Goal: Task Accomplishment & Management: Complete application form

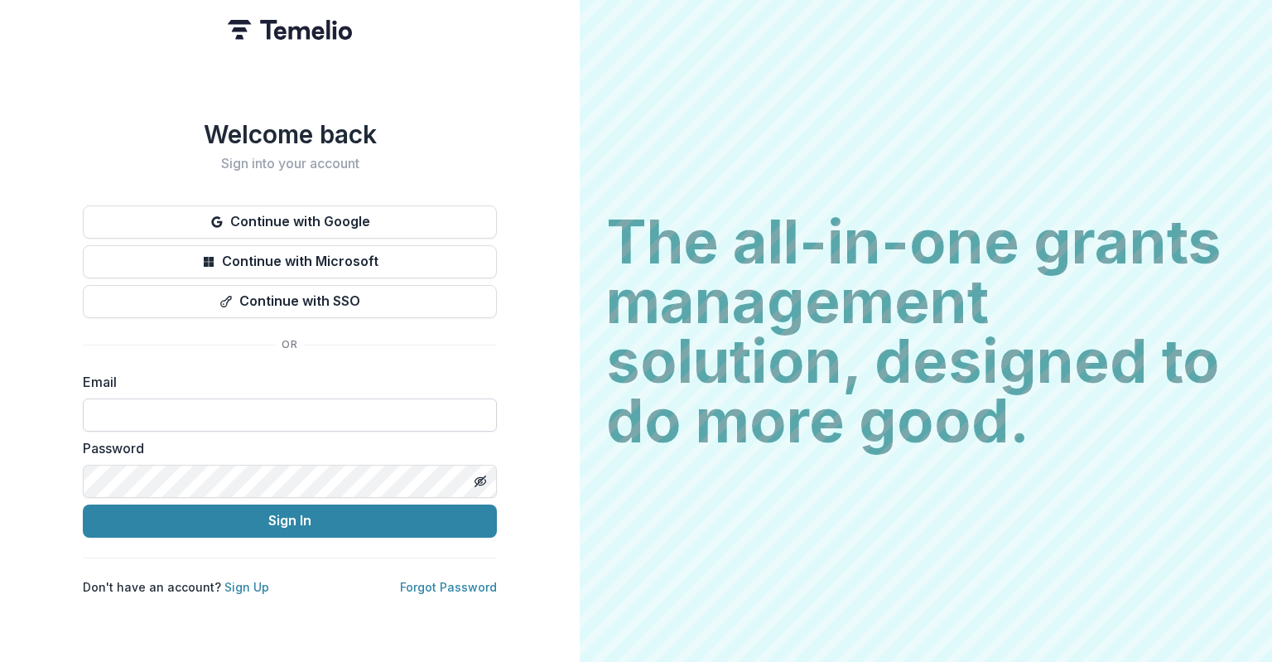
click at [247, 398] on input at bounding box center [290, 414] width 414 height 33
type input "**********"
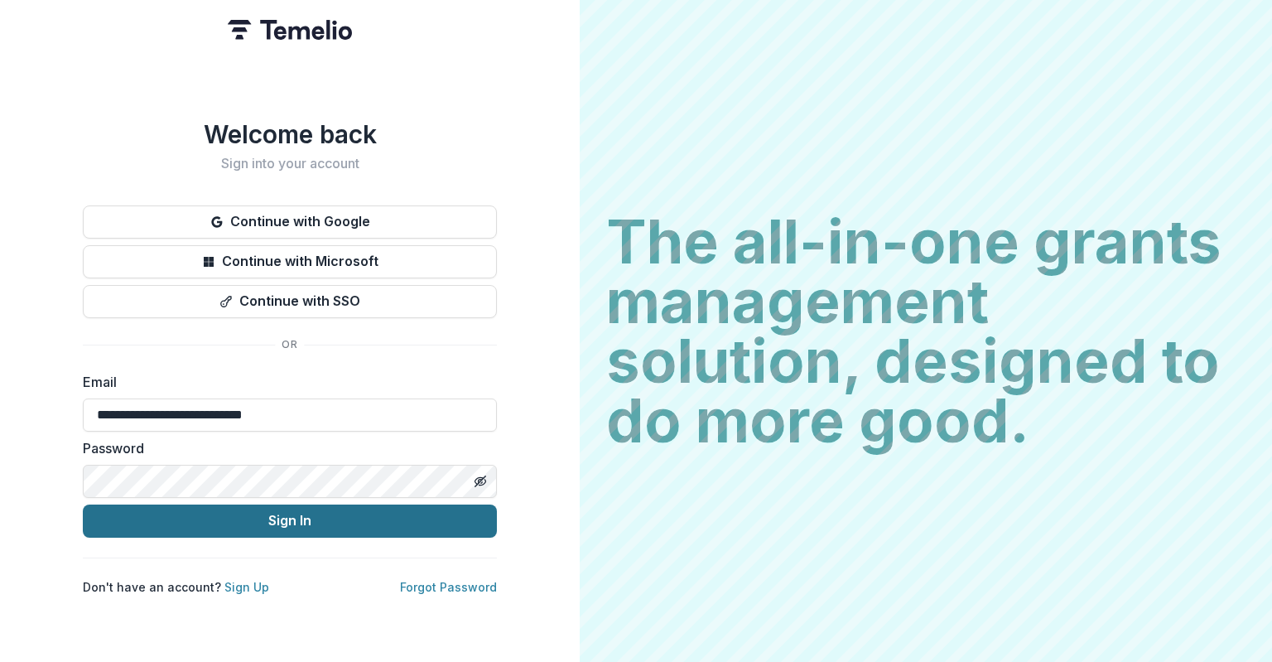
click at [260, 517] on button "Sign In" at bounding box center [290, 520] width 414 height 33
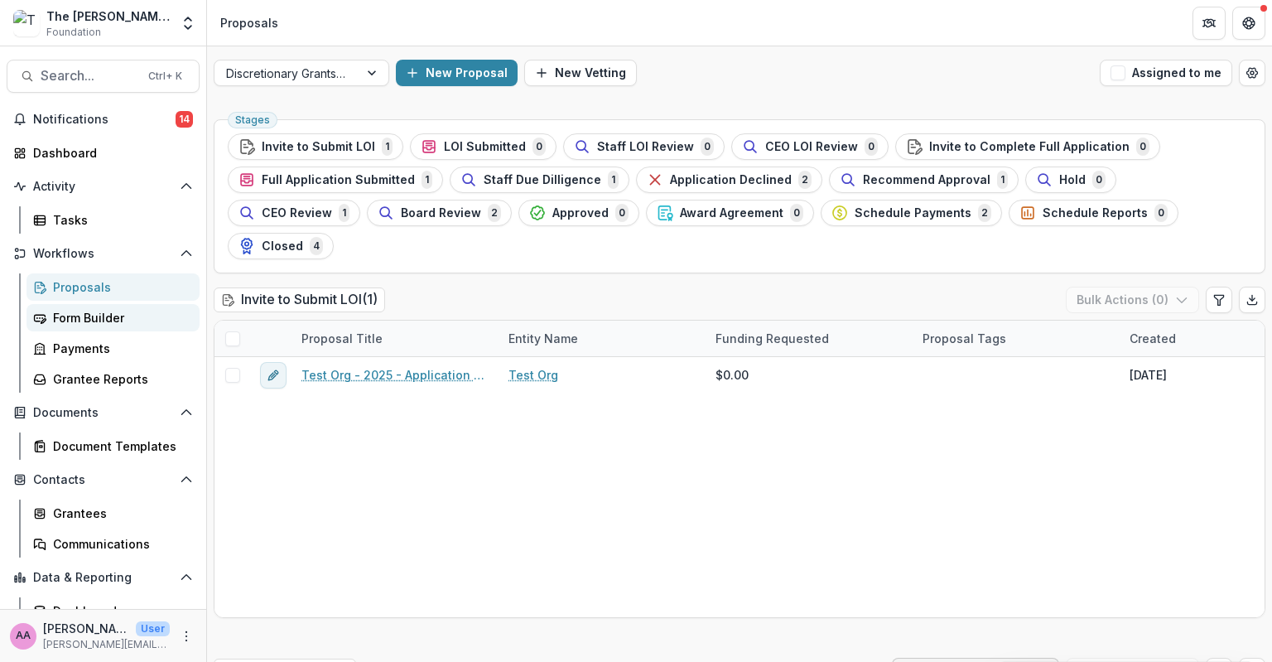
click at [126, 304] on link "Form Builder" at bounding box center [112, 317] width 173 height 27
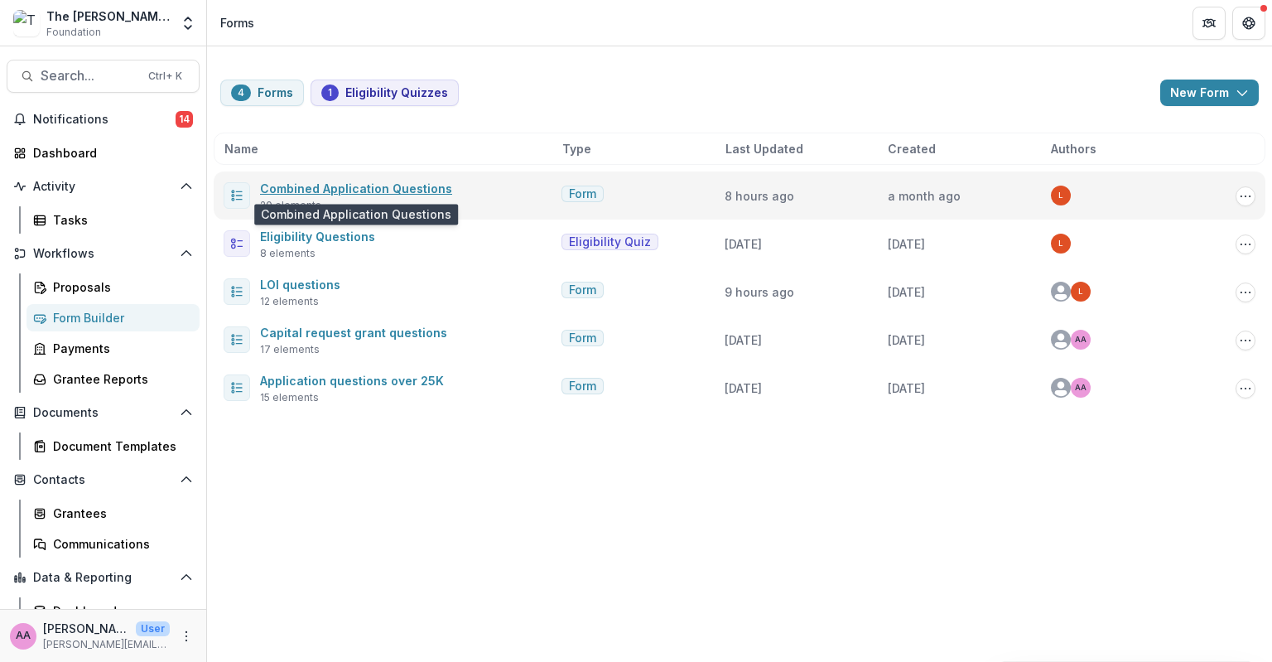
click at [434, 186] on link "Combined Application Questions" at bounding box center [356, 188] width 192 height 14
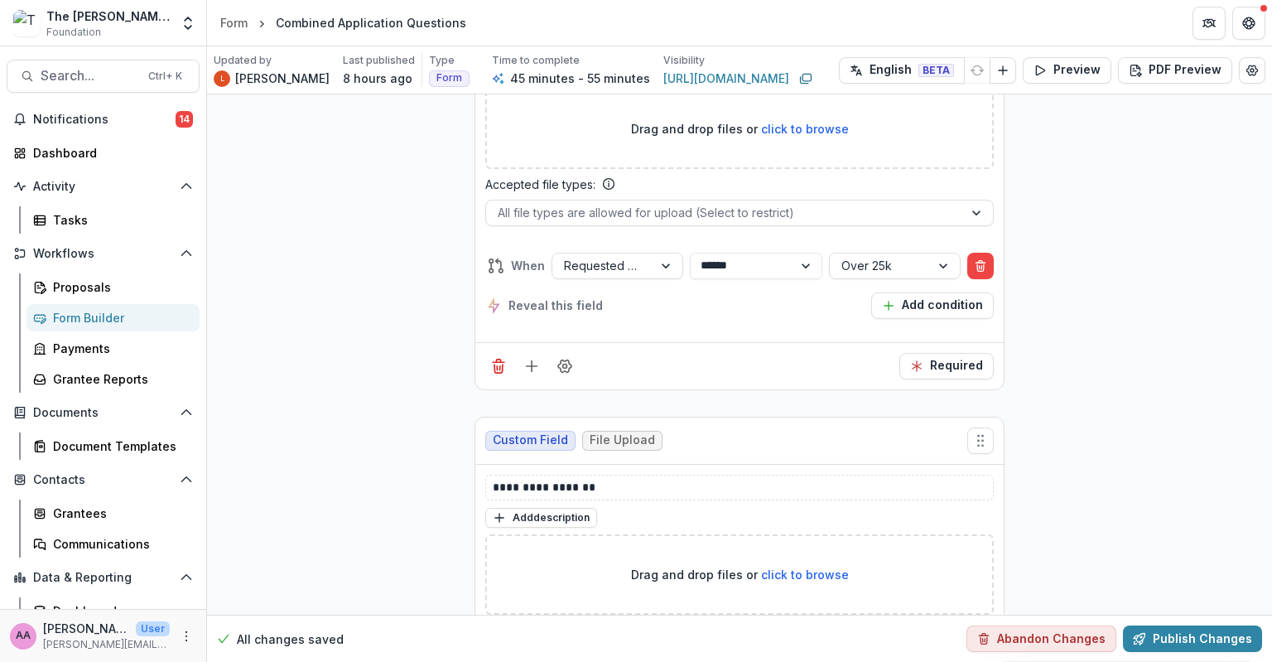
scroll to position [9817, 0]
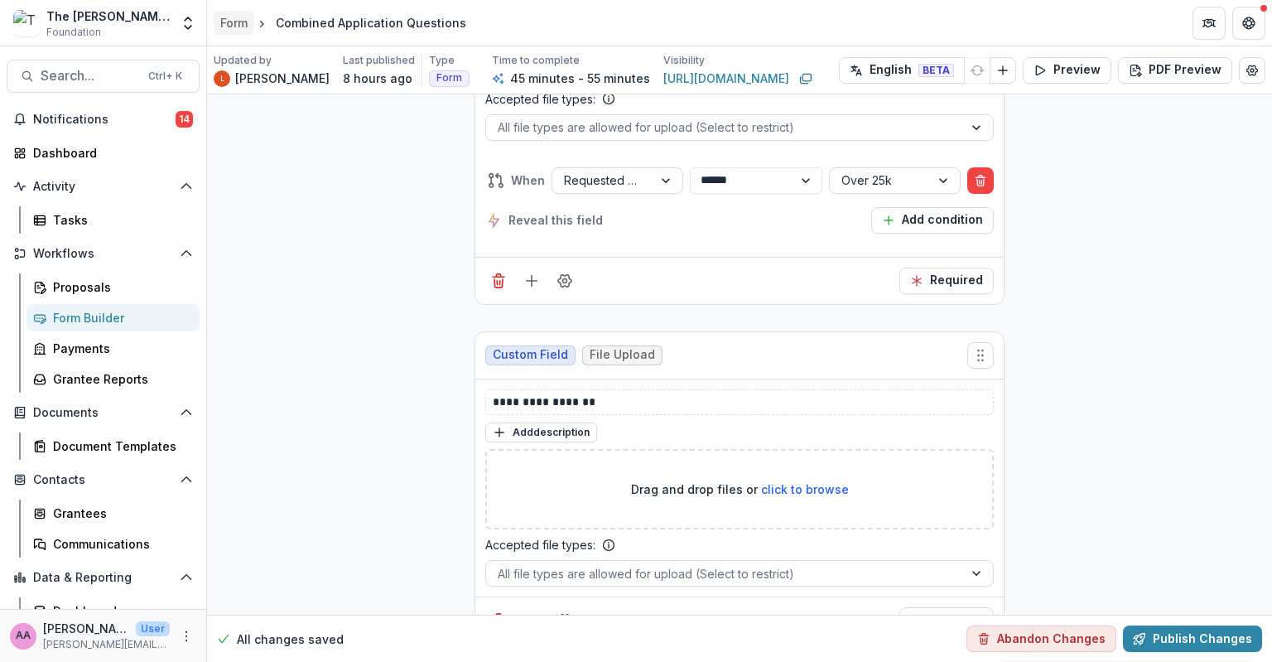
click at [252, 22] on link "Form" at bounding box center [234, 23] width 41 height 24
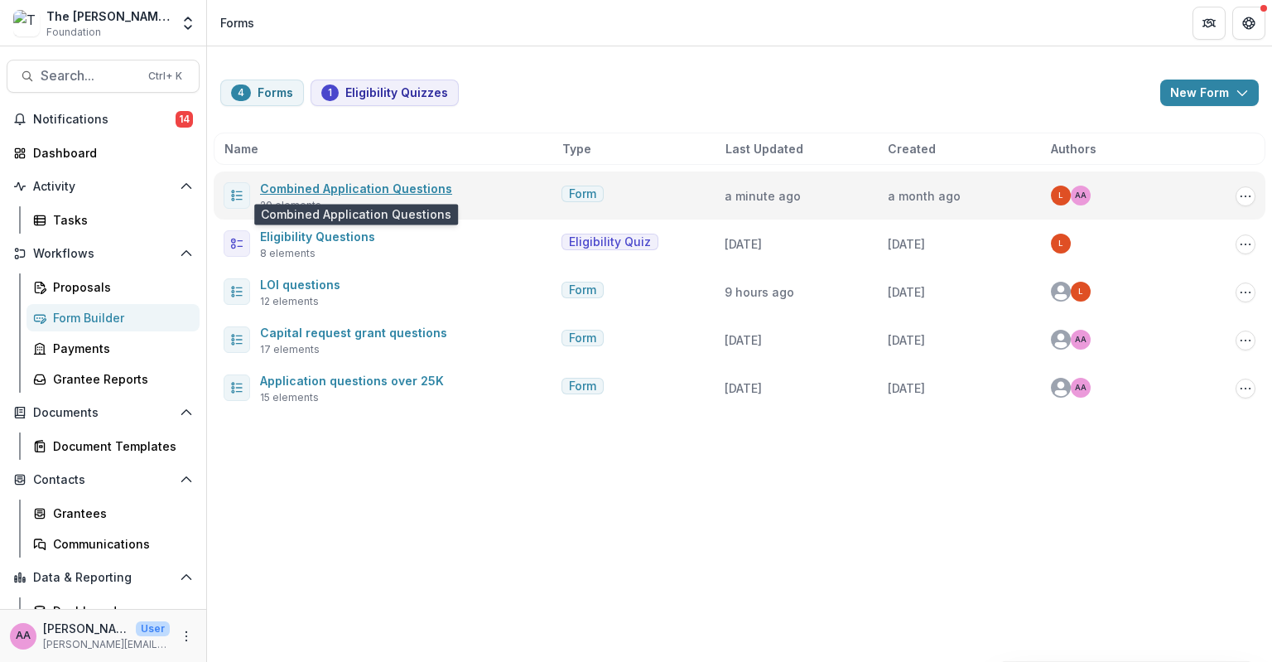
click at [403, 192] on link "Combined Application Questions" at bounding box center [356, 188] width 192 height 14
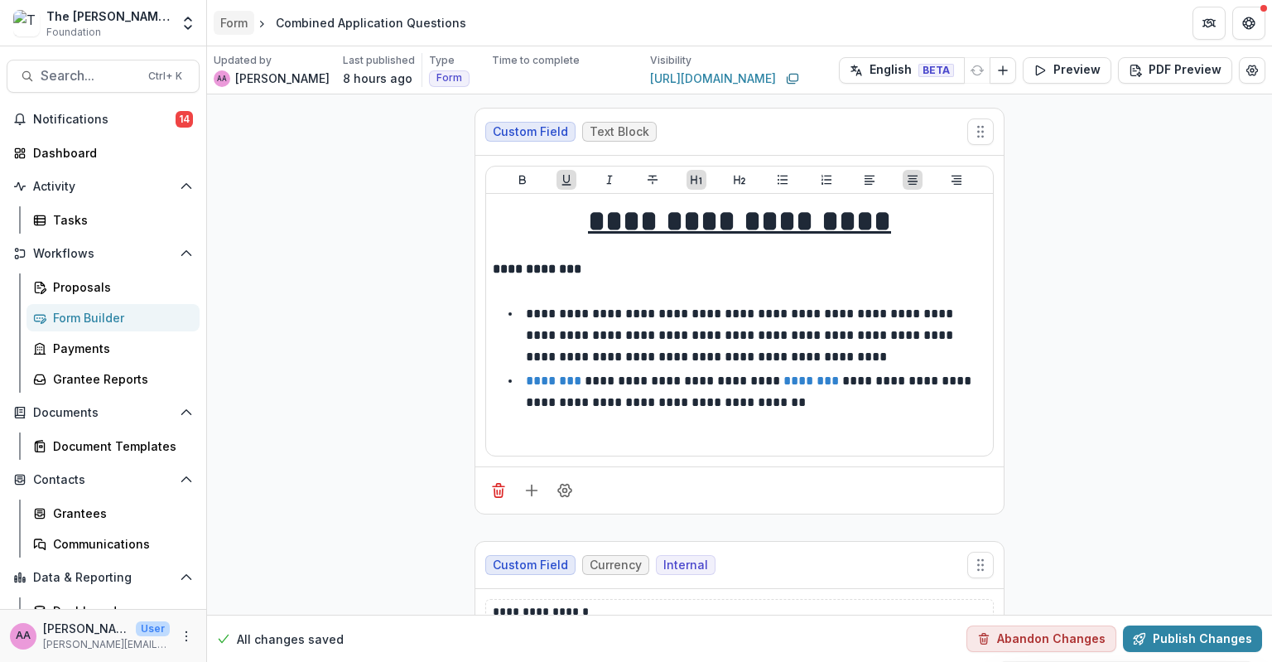
click at [238, 17] on div "Form" at bounding box center [233, 22] width 27 height 17
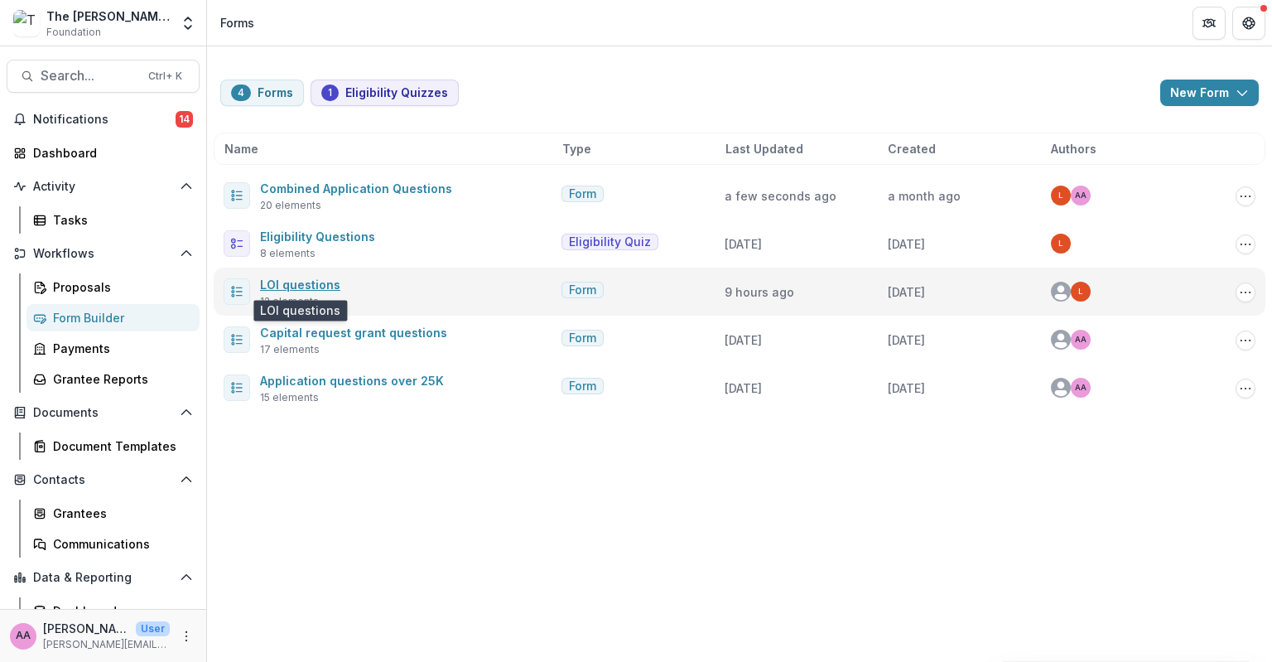
click at [305, 286] on link "LOI questions" at bounding box center [300, 284] width 80 height 14
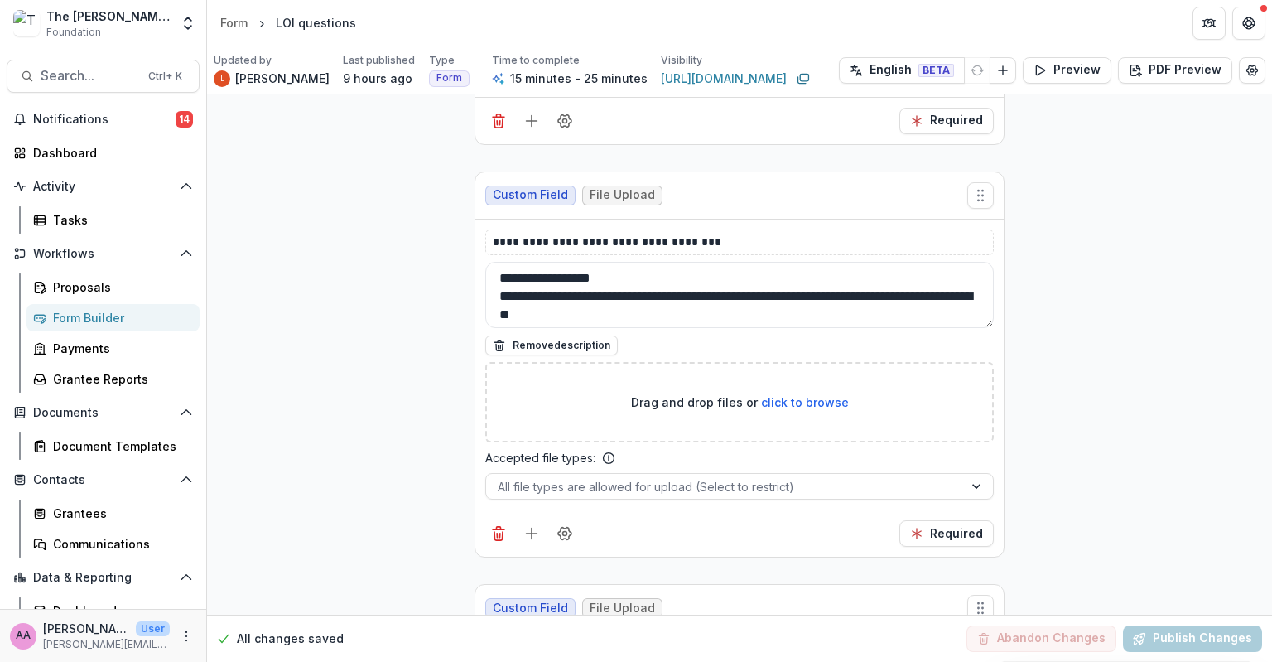
scroll to position [3679, 0]
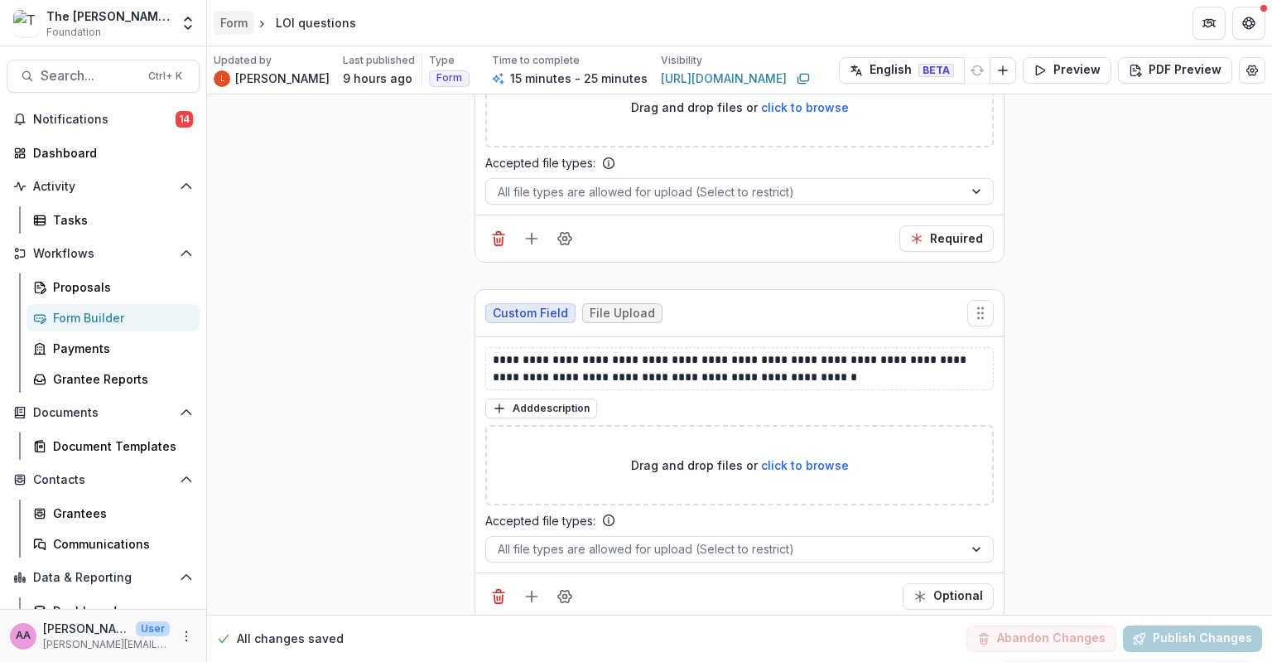
click at [220, 16] on div "Form" at bounding box center [233, 22] width 27 height 17
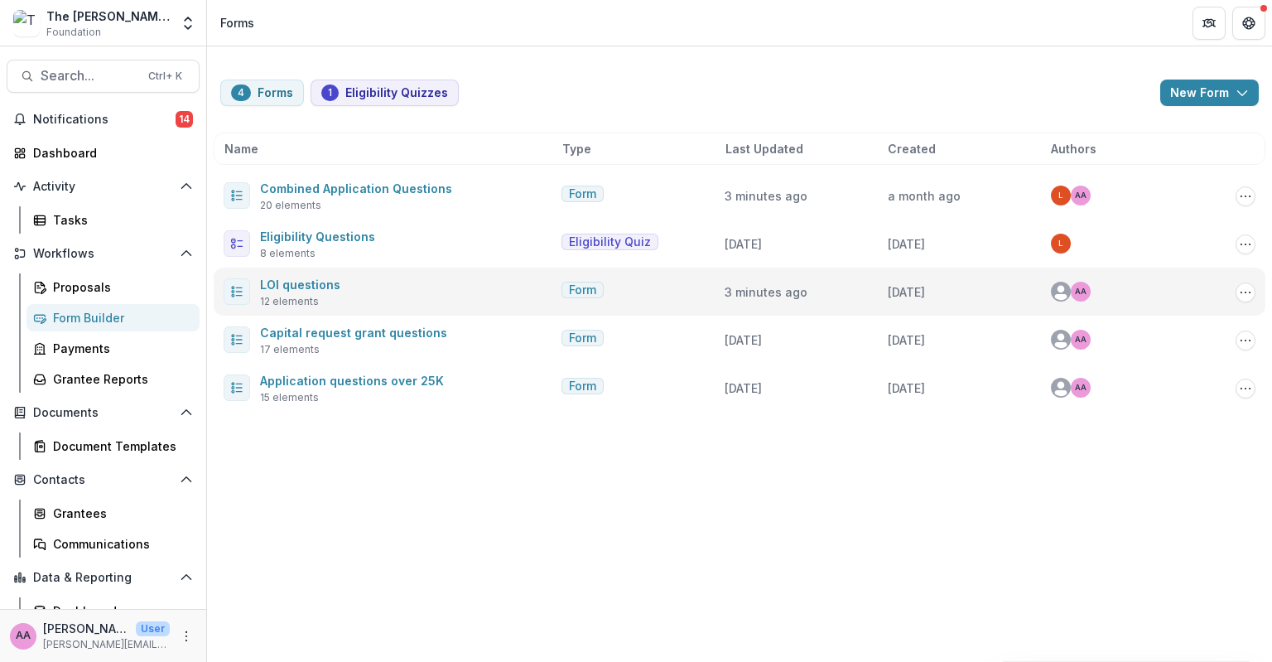
click at [341, 281] on div "LOI questions 12 elements" at bounding box center [389, 291] width 331 height 35
click at [315, 276] on span "LOI questions" at bounding box center [300, 284] width 80 height 20
click at [315, 285] on link "LOI questions" at bounding box center [300, 284] width 80 height 14
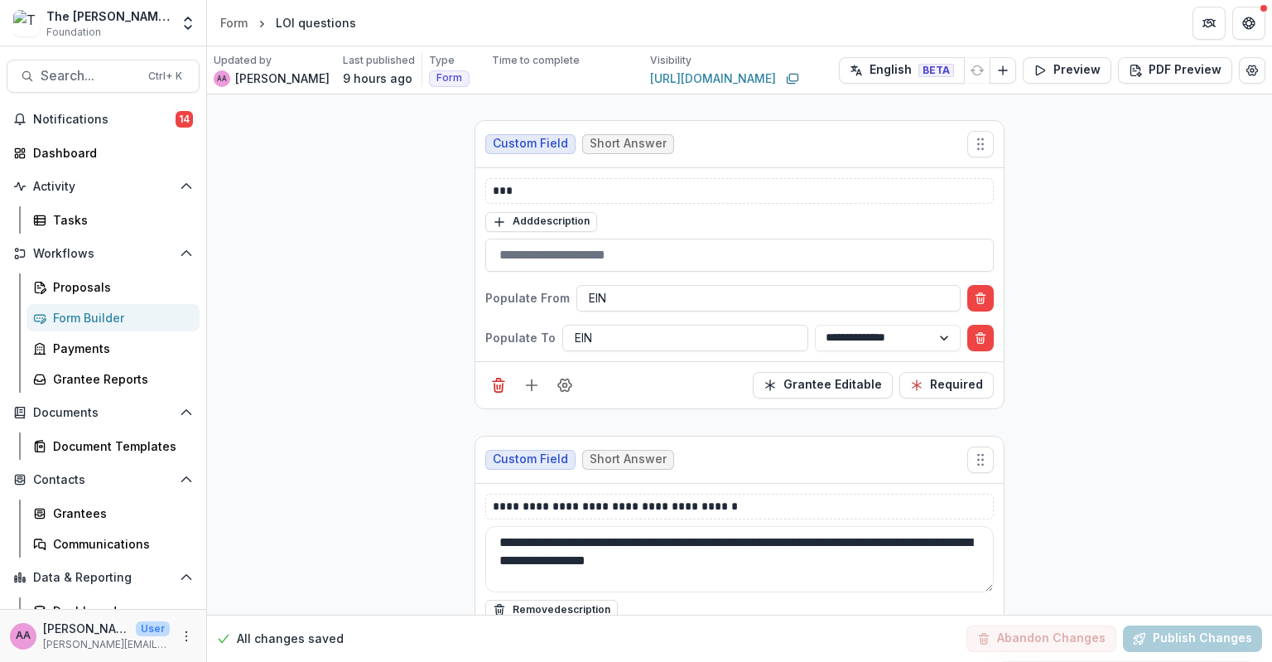
scroll to position [1446, 0]
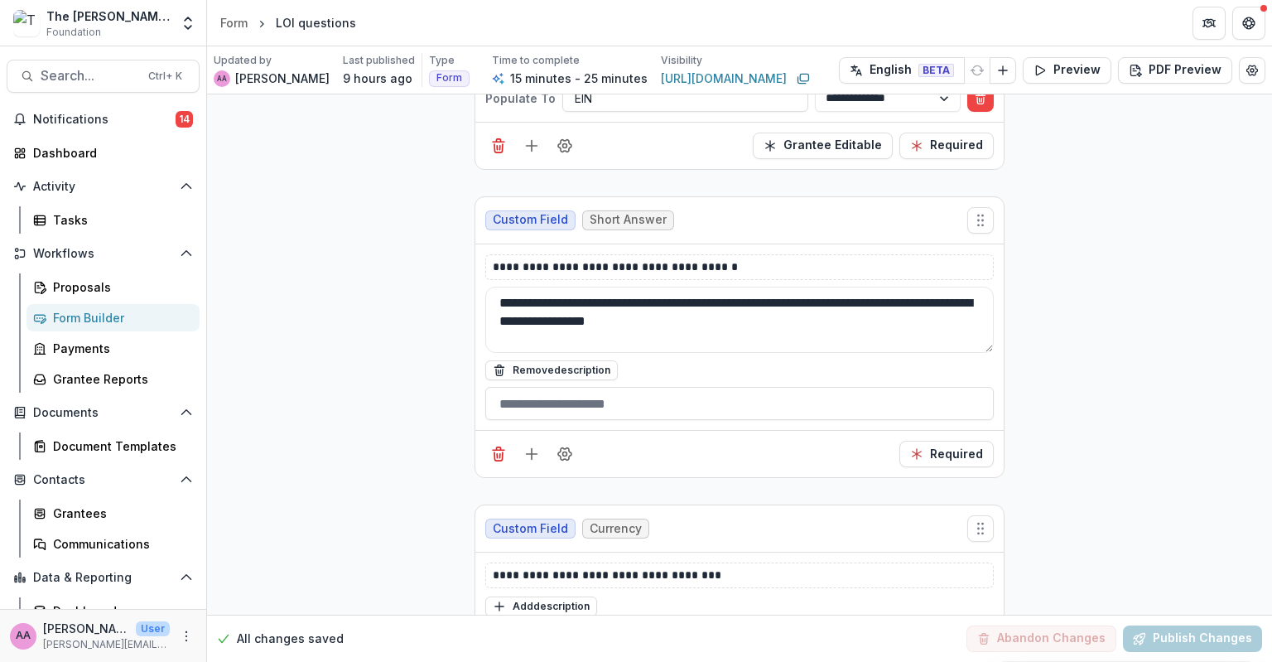
click at [811, 347] on div "**********" at bounding box center [739, 333] width 508 height 94
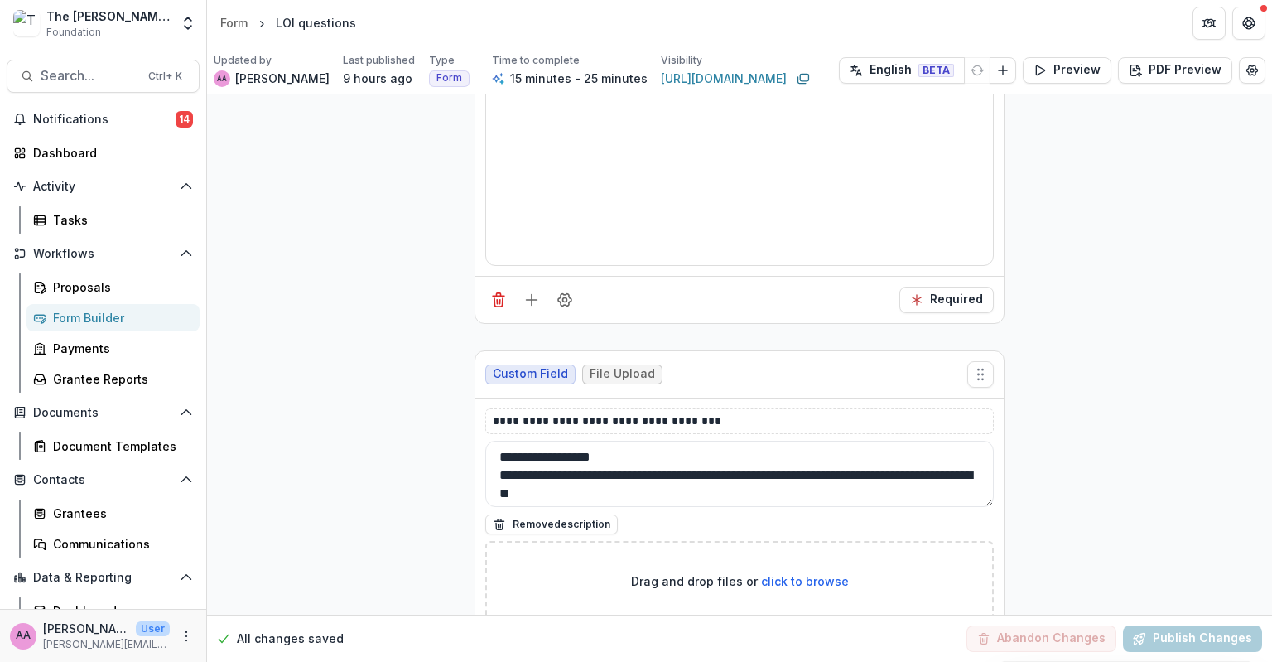
scroll to position [2, 0]
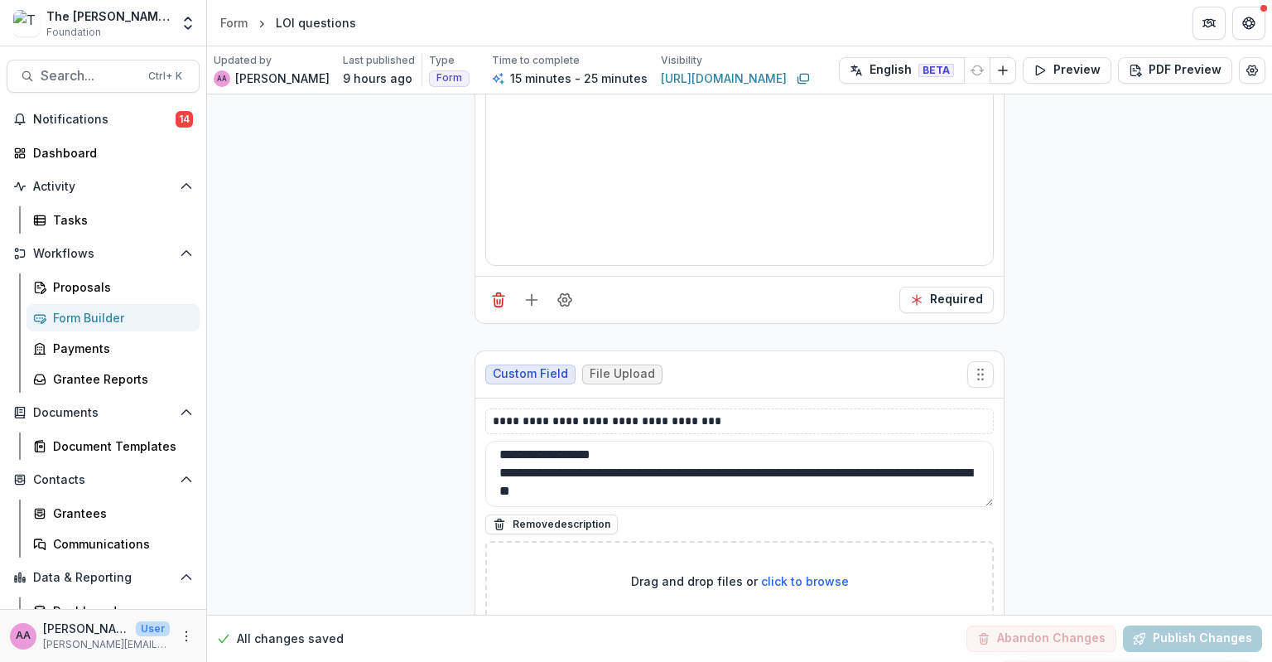
click at [102, 318] on div "Form Builder" at bounding box center [119, 317] width 133 height 17
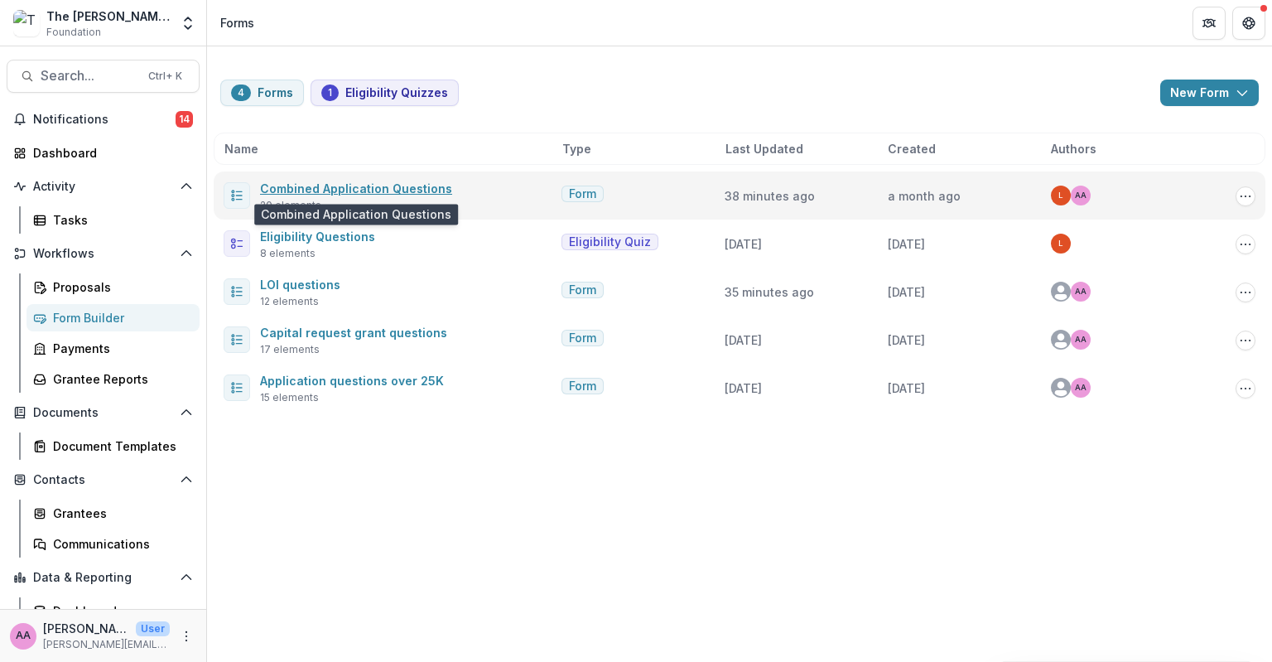
click at [330, 185] on link "Combined Application Questions" at bounding box center [356, 188] width 192 height 14
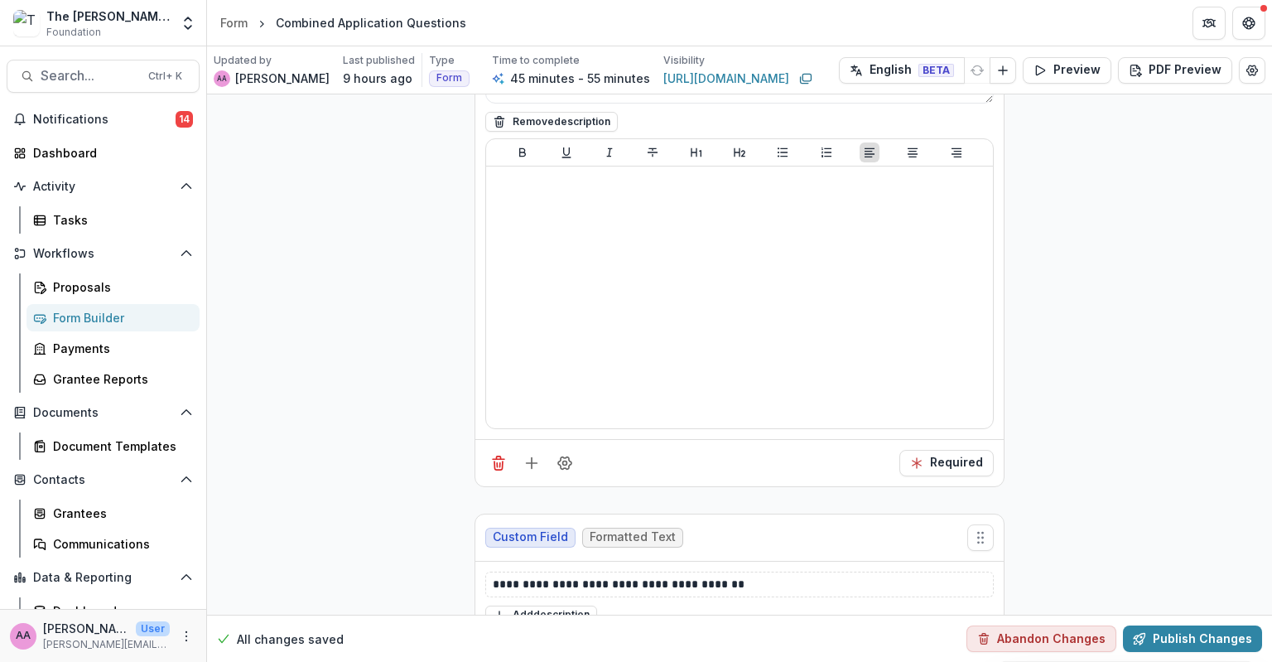
scroll to position [1851, 0]
click at [1042, 64] on icon "button" at bounding box center [1039, 70] width 13 height 13
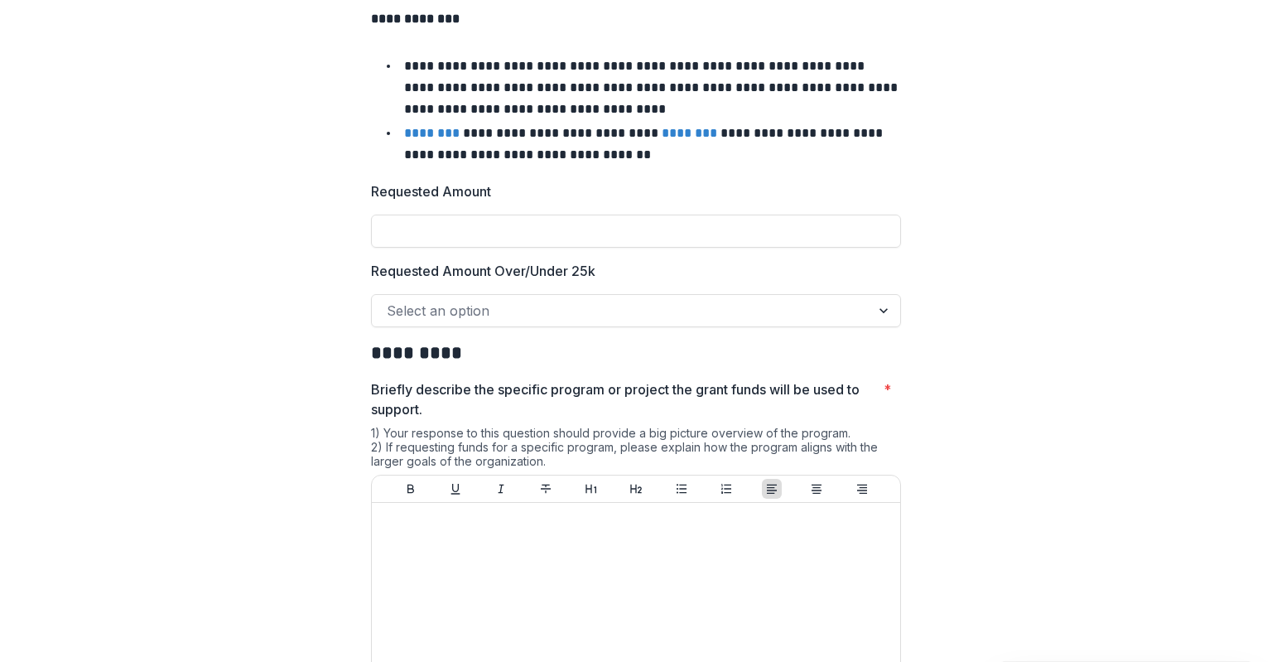
scroll to position [131, 0]
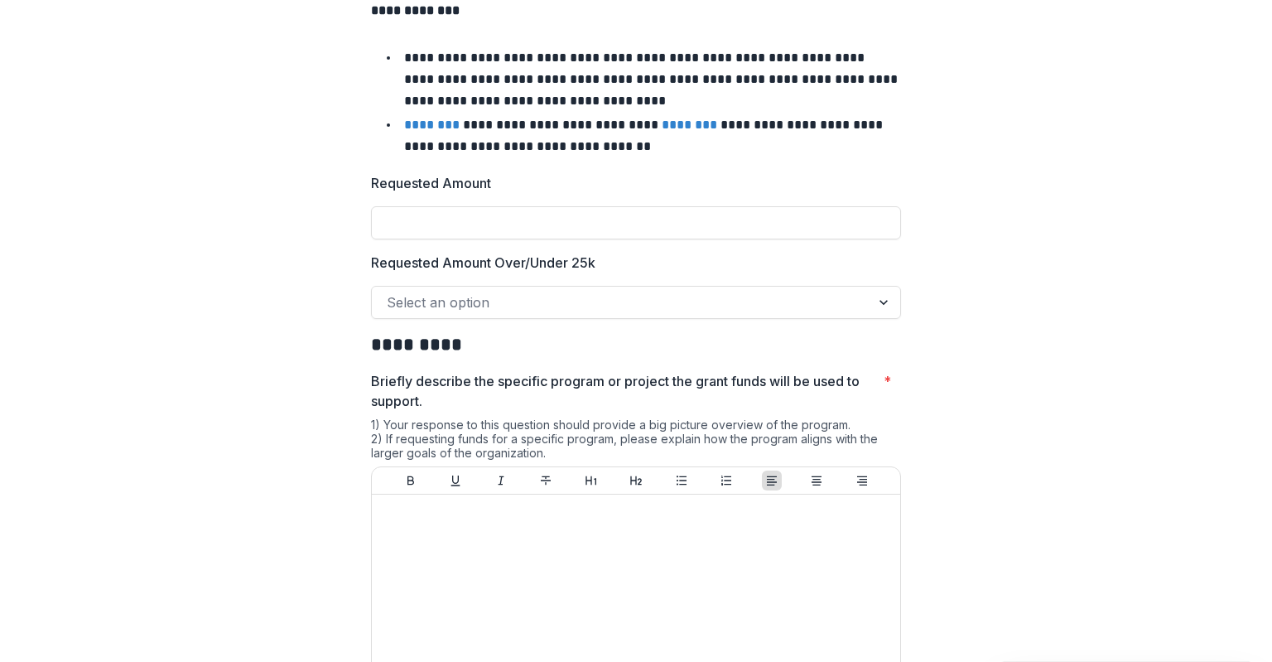
click at [827, 315] on div "Select an option" at bounding box center [621, 302] width 498 height 26
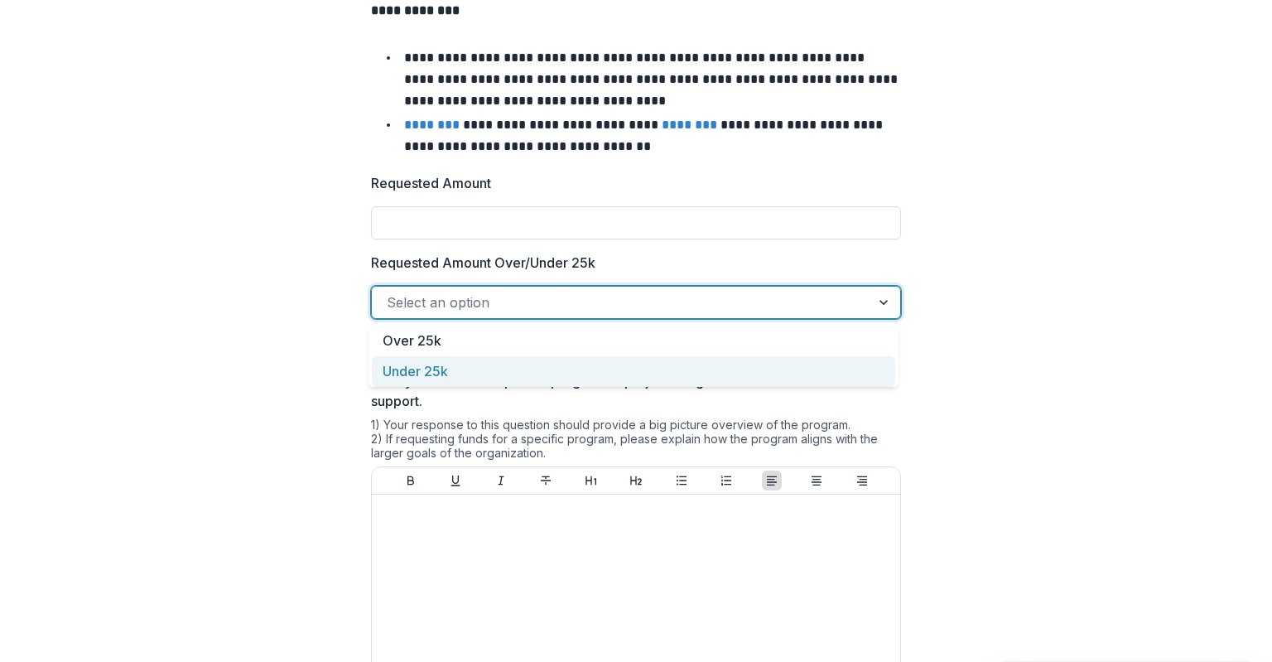
click at [806, 357] on div "Under 25k" at bounding box center [633, 371] width 523 height 31
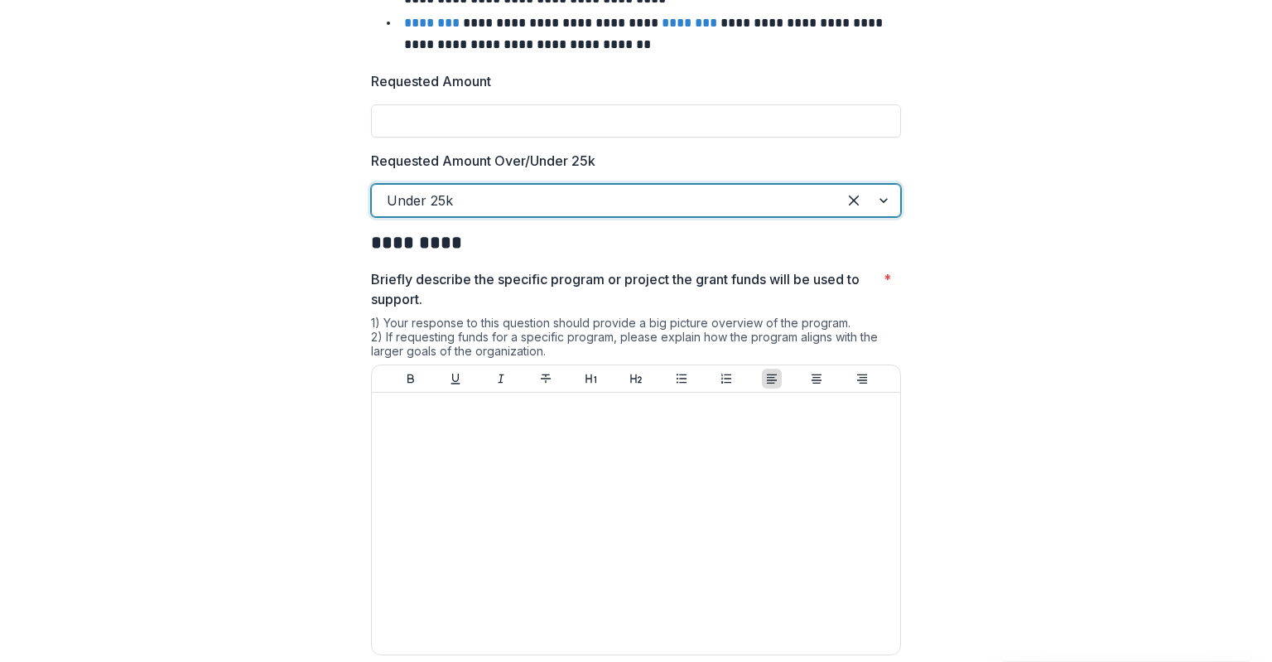
scroll to position [76, 0]
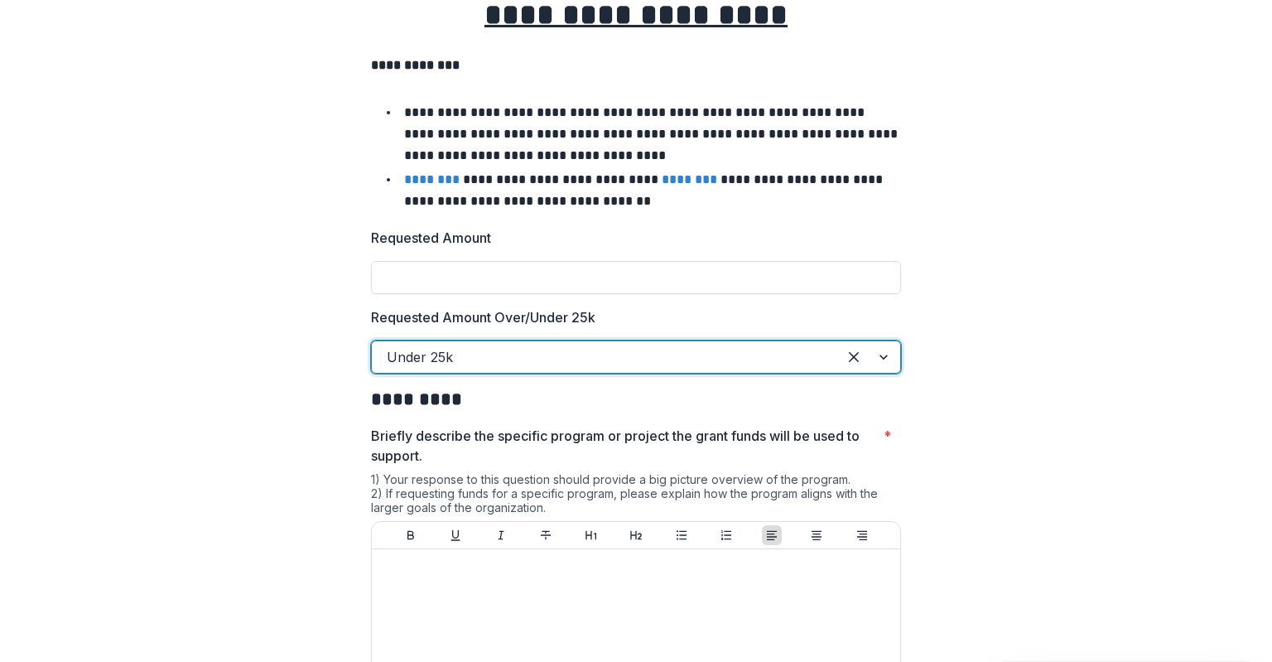
click at [763, 367] on div at bounding box center [604, 356] width 435 height 23
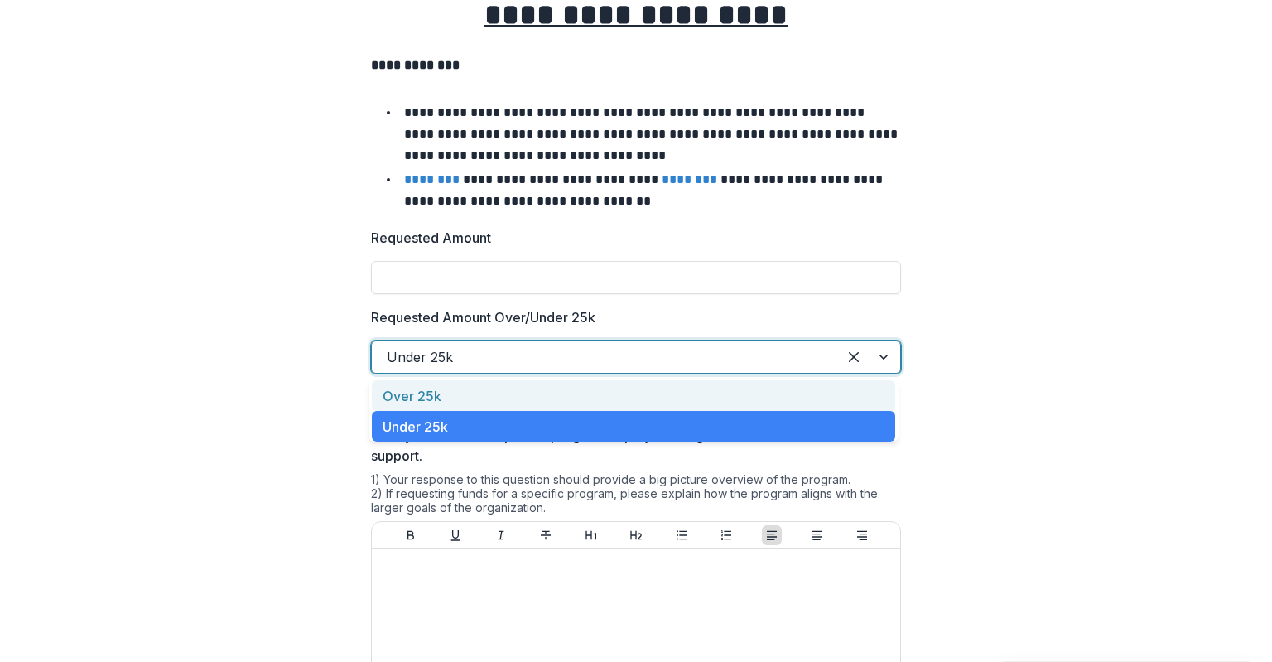
click at [754, 386] on div "Over 25k" at bounding box center [633, 395] width 523 height 31
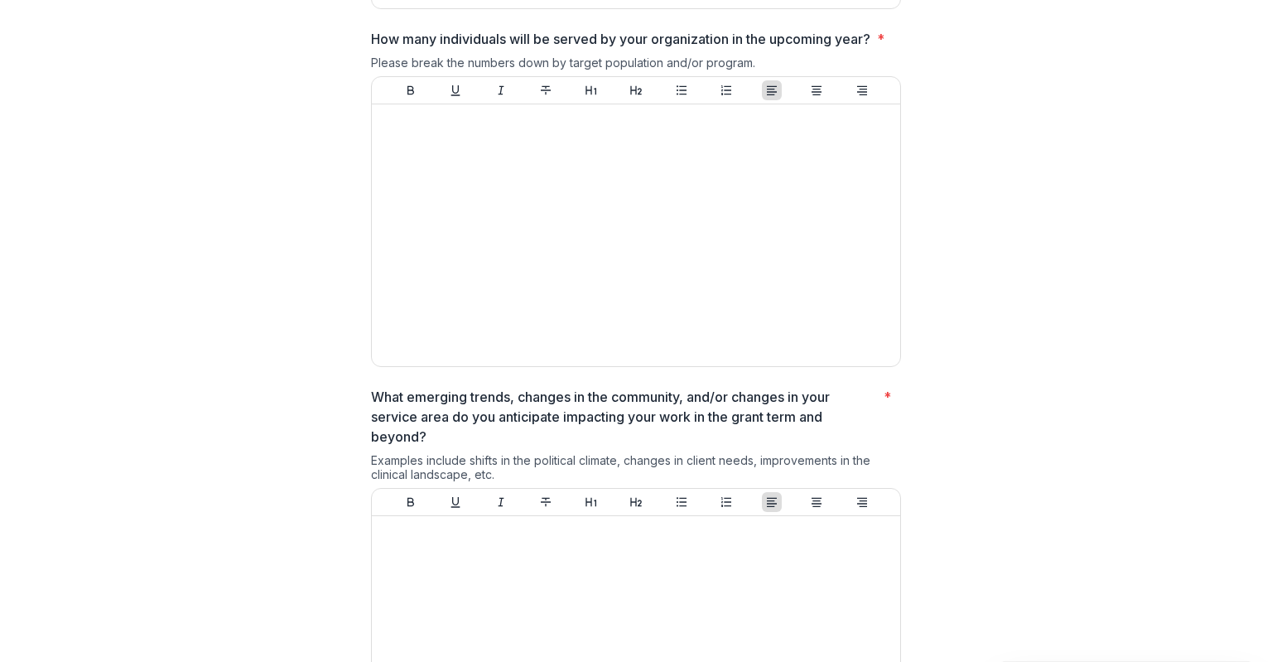
scroll to position [1624, 0]
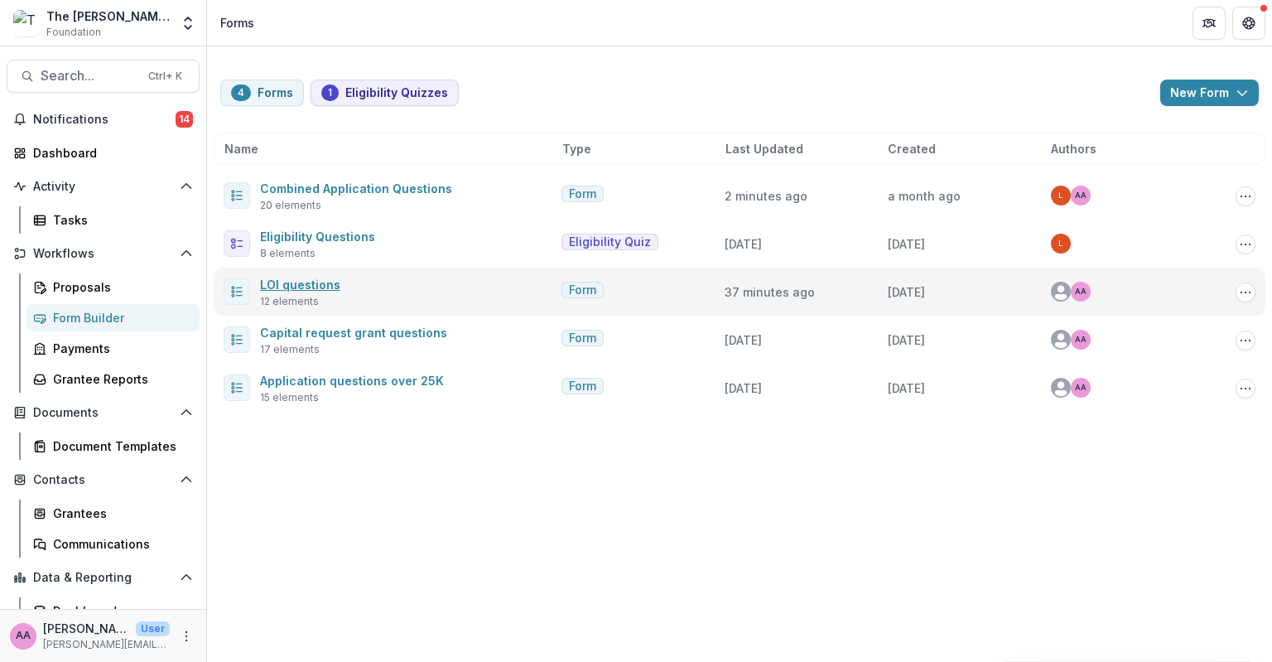
click at [283, 281] on link "LOI questions" at bounding box center [300, 284] width 80 height 14
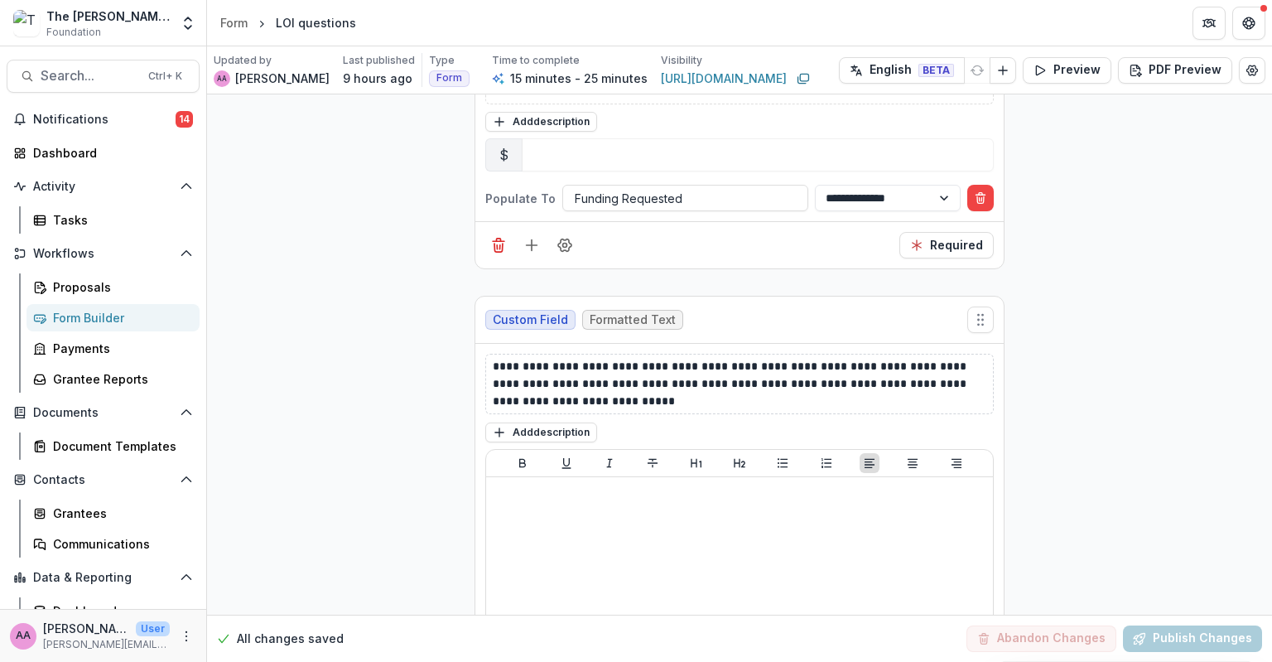
scroll to position [2202, 0]
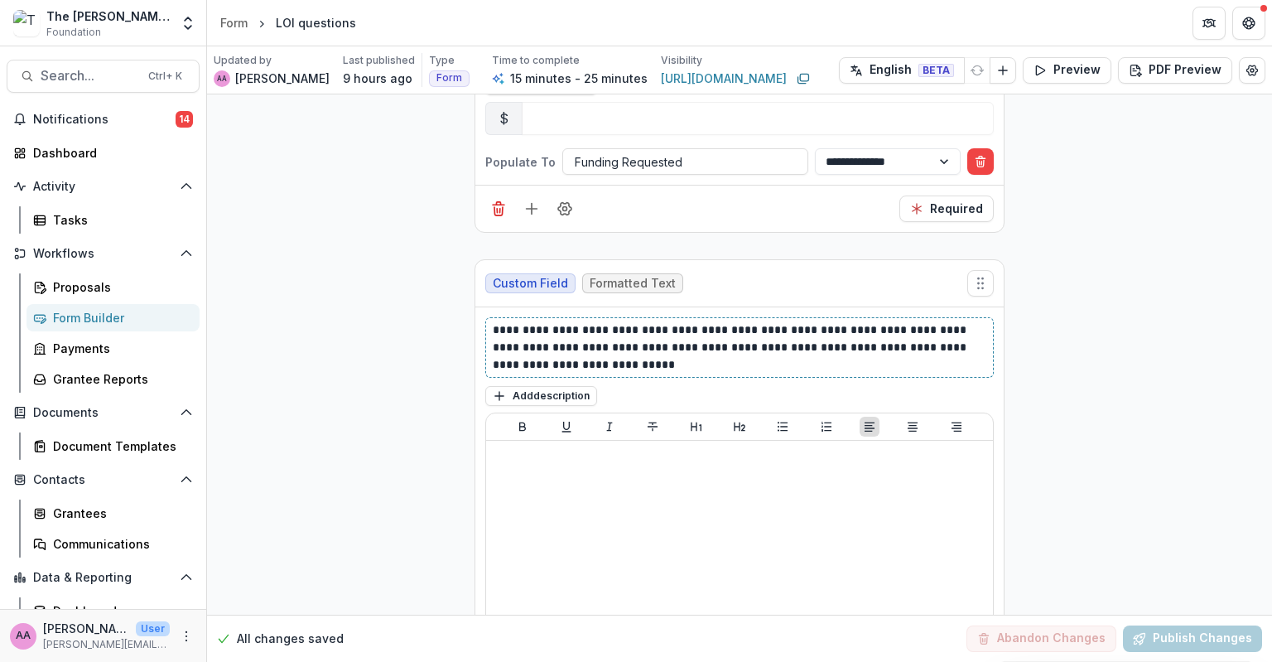
click at [609, 354] on p "**********" at bounding box center [740, 347] width 494 height 52
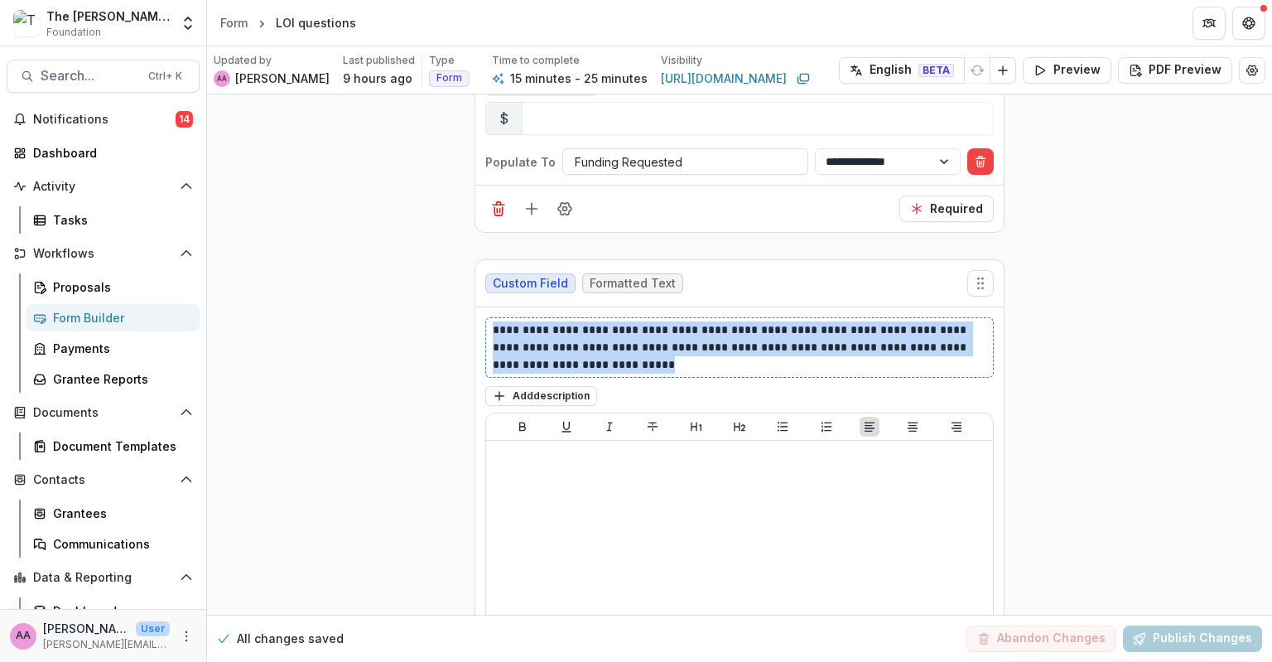
click at [609, 354] on p "**********" at bounding box center [740, 347] width 494 height 52
copy p "**********"
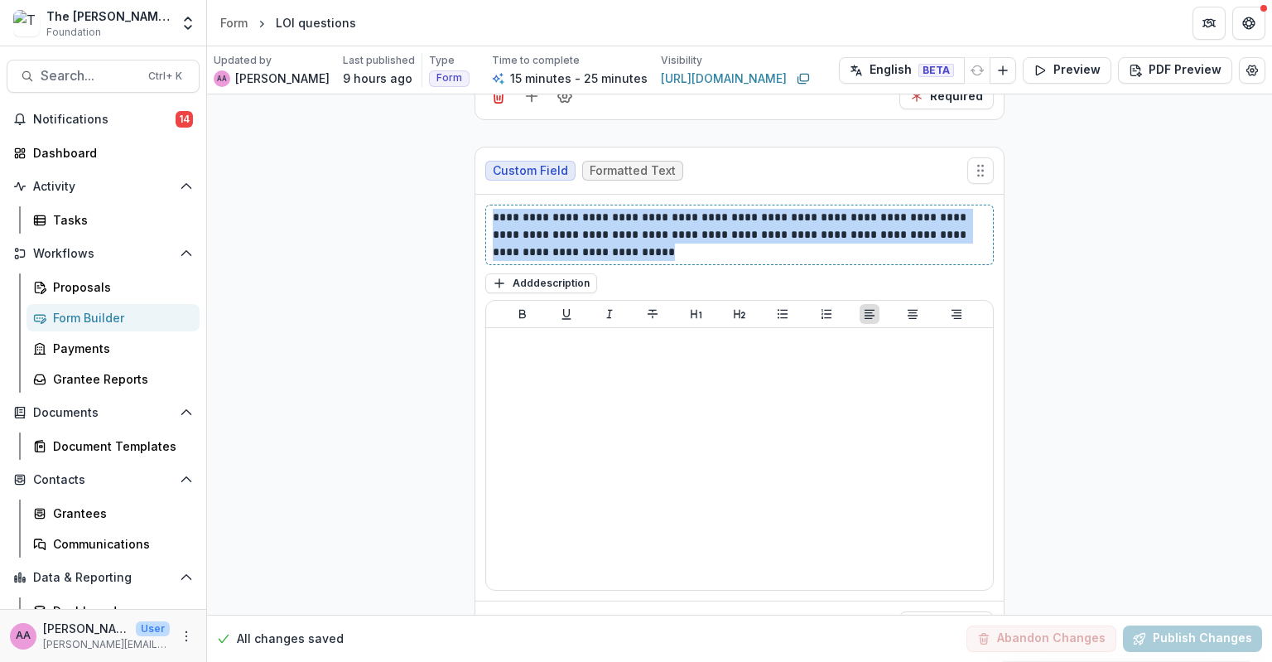
scroll to position [2314, 0]
click at [708, 243] on p "**********" at bounding box center [740, 235] width 494 height 52
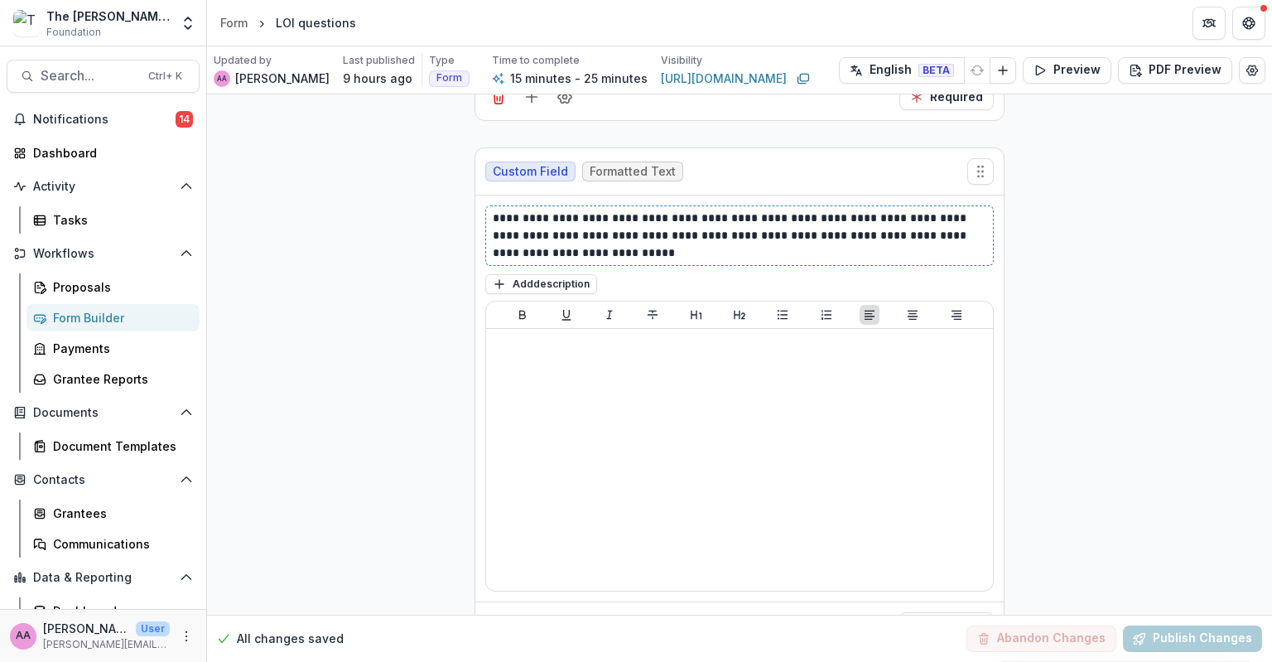
click at [708, 243] on p "**********" at bounding box center [740, 235] width 494 height 52
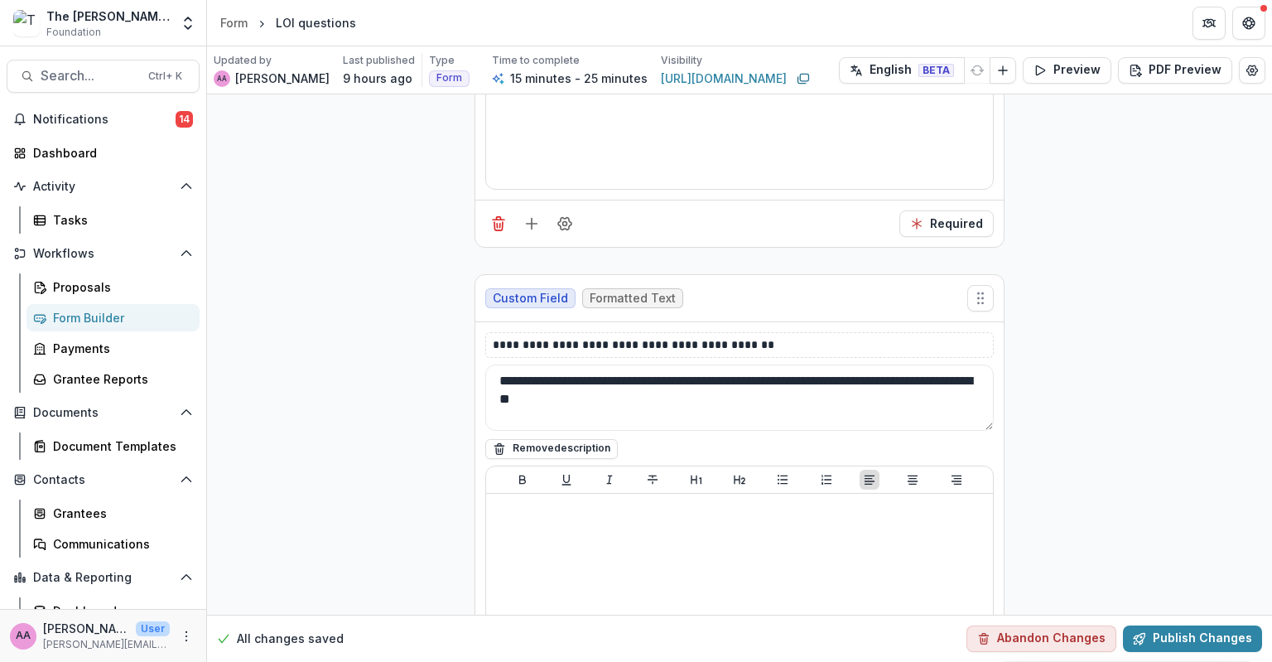
scroll to position [2719, 0]
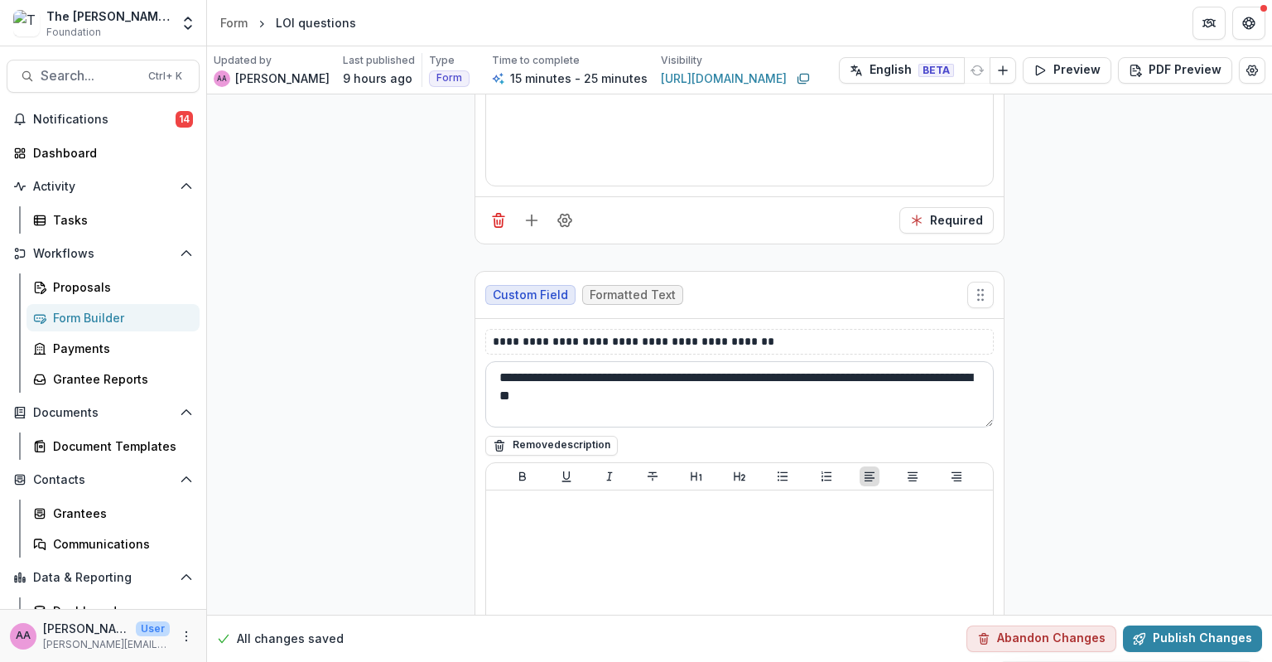
click at [666, 380] on textarea "**********" at bounding box center [739, 394] width 508 height 66
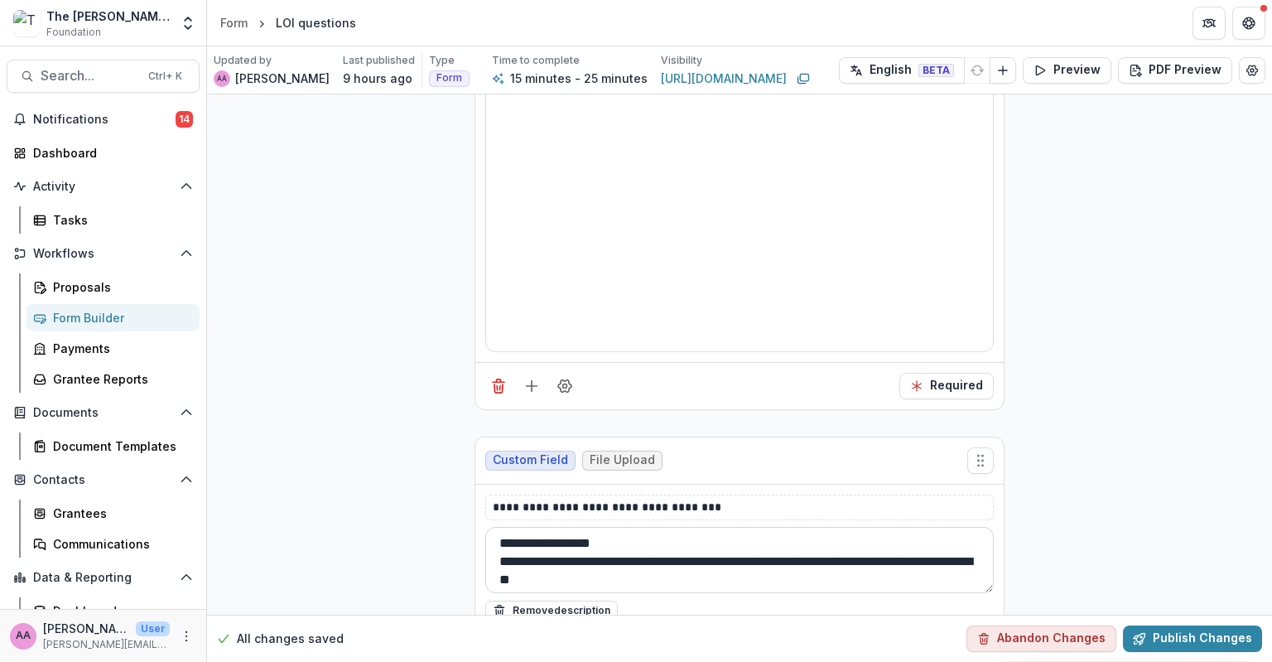
scroll to position [2, 0]
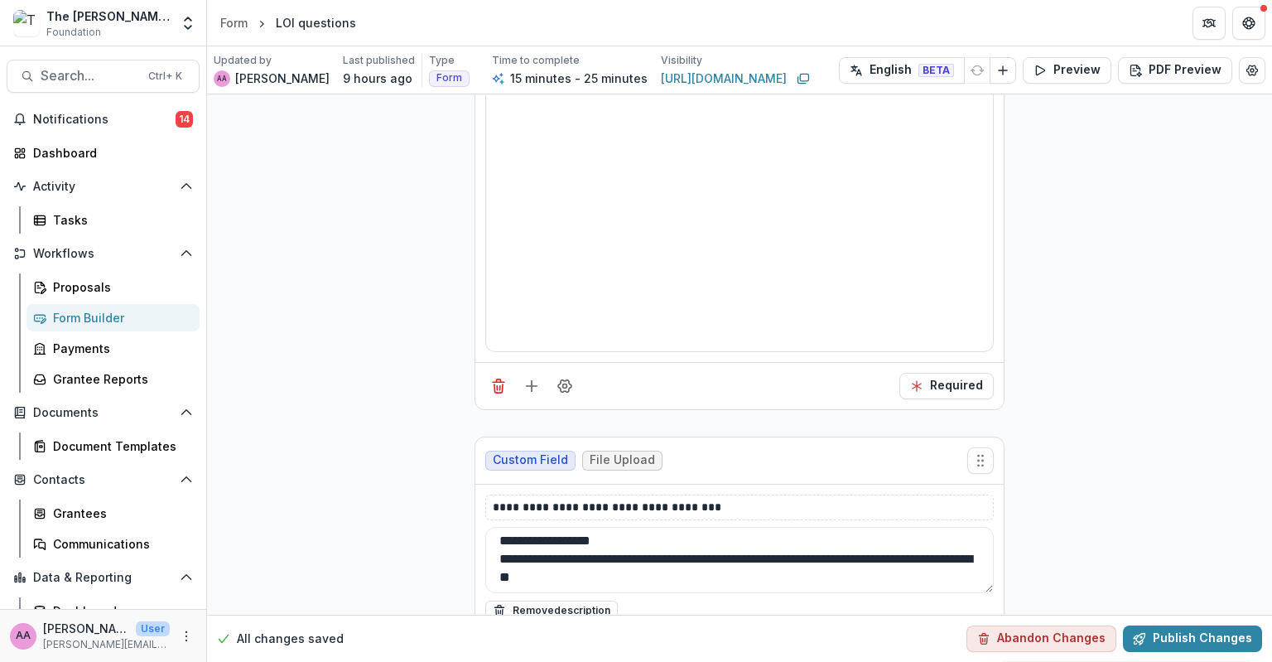
type textarea "**********"
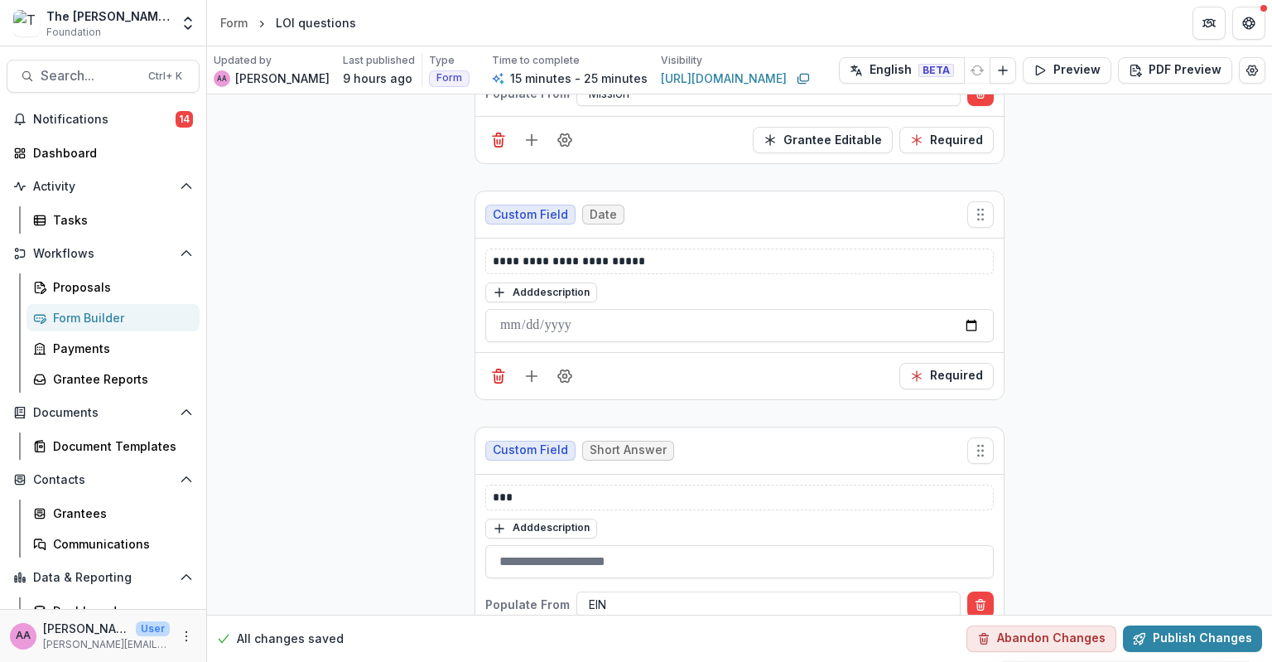
scroll to position [754, 0]
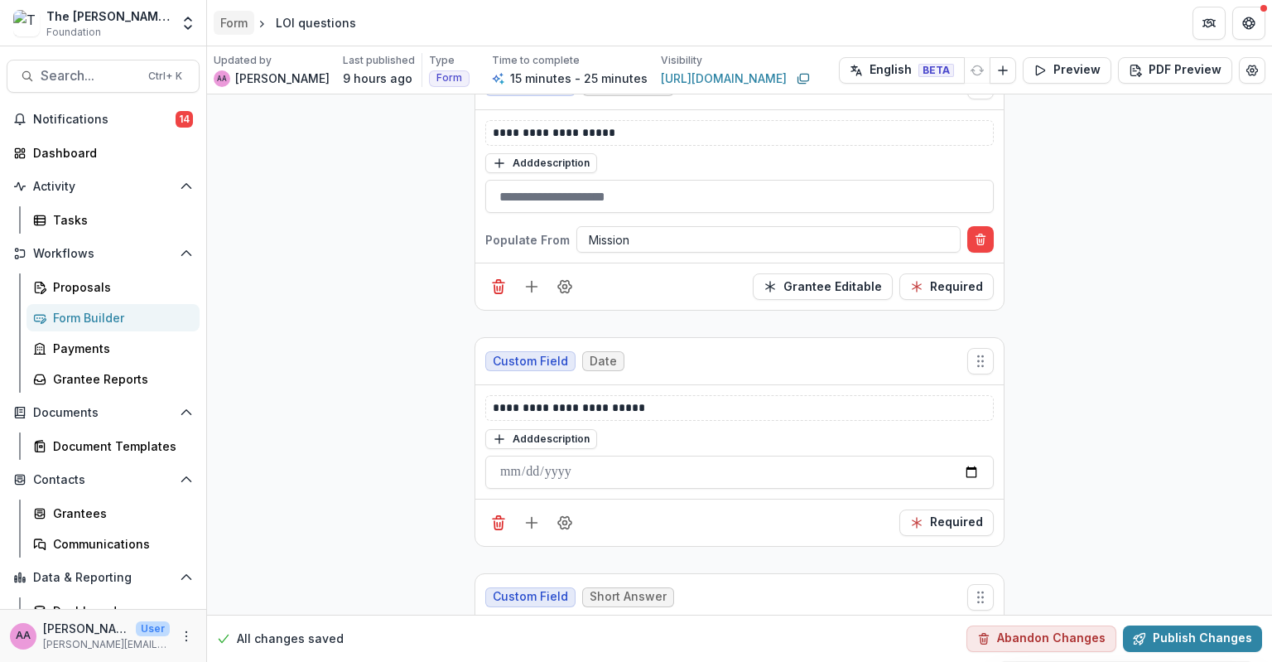
click at [242, 11] on link "Form" at bounding box center [234, 23] width 41 height 24
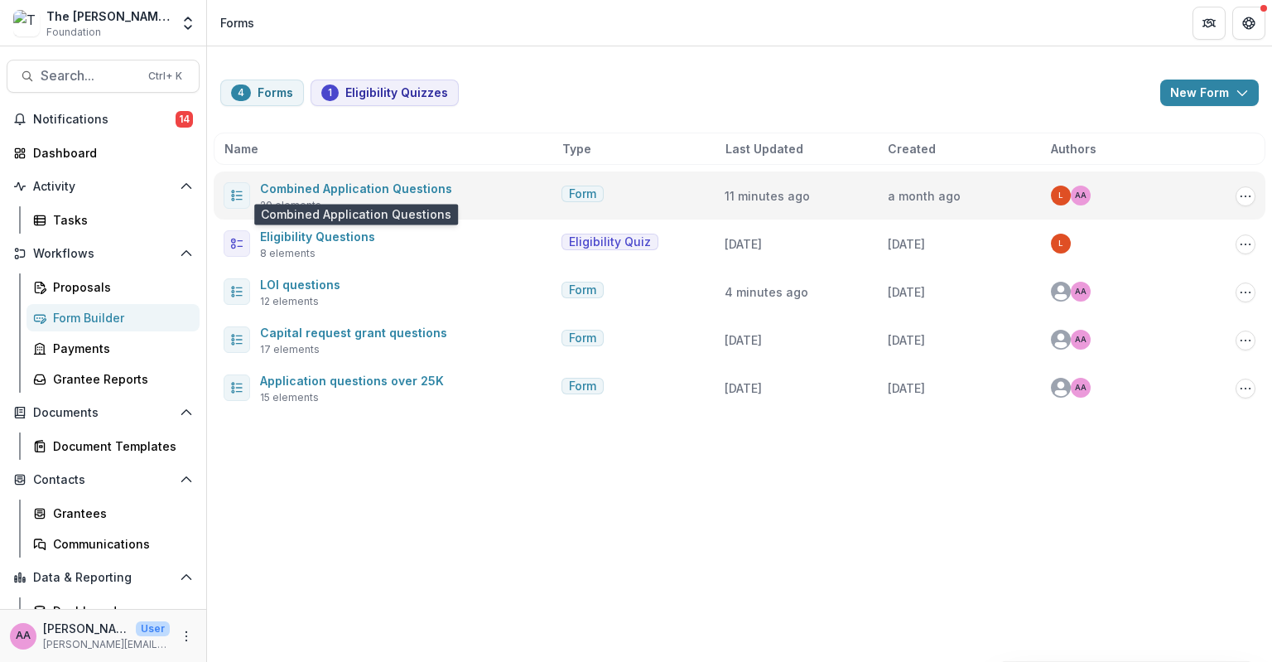
click at [339, 180] on span "Combined Application Questions" at bounding box center [356, 188] width 192 height 20
click at [340, 187] on link "Combined Application Questions" at bounding box center [356, 188] width 192 height 14
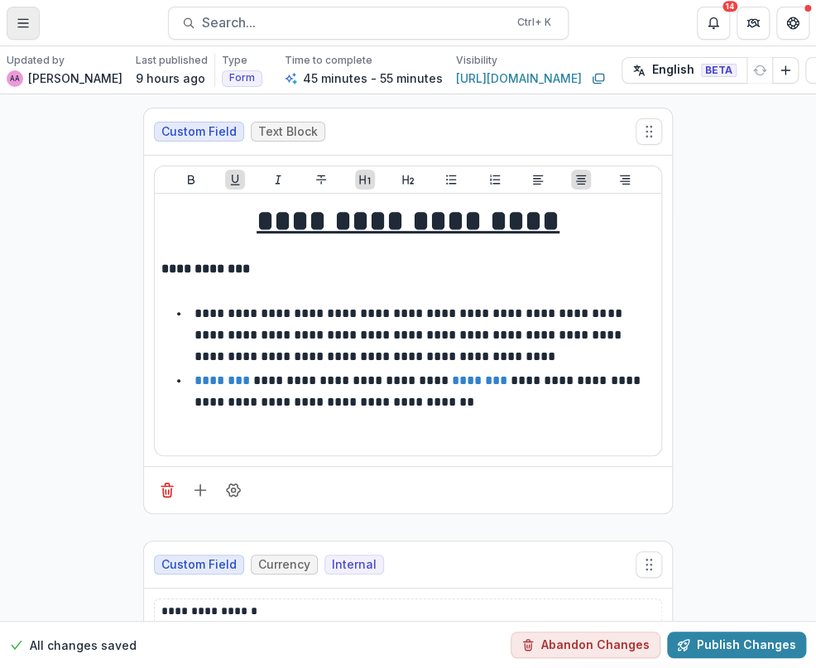
click at [8, 30] on button "Toggle Menu" at bounding box center [23, 23] width 33 height 33
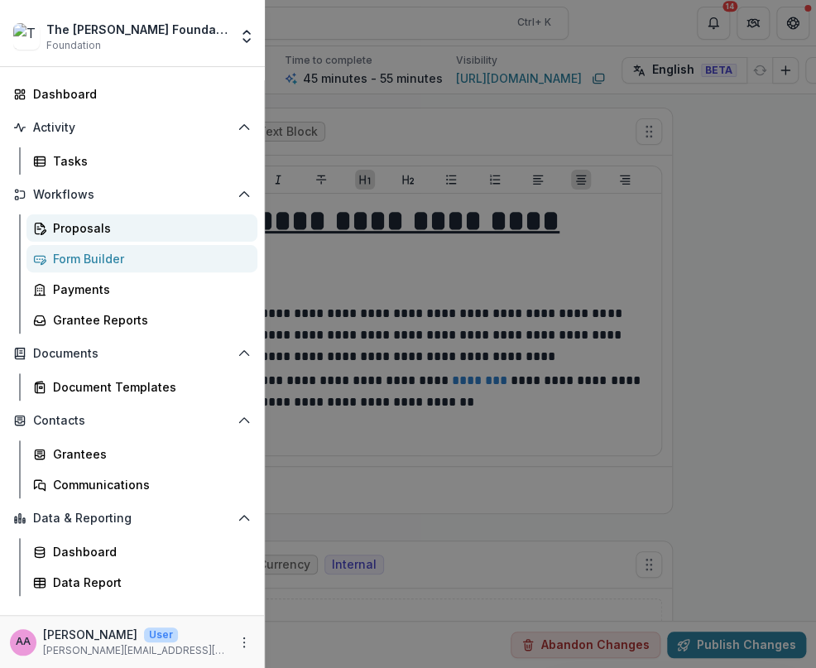
click at [50, 222] on link "Proposals" at bounding box center [141, 227] width 231 height 27
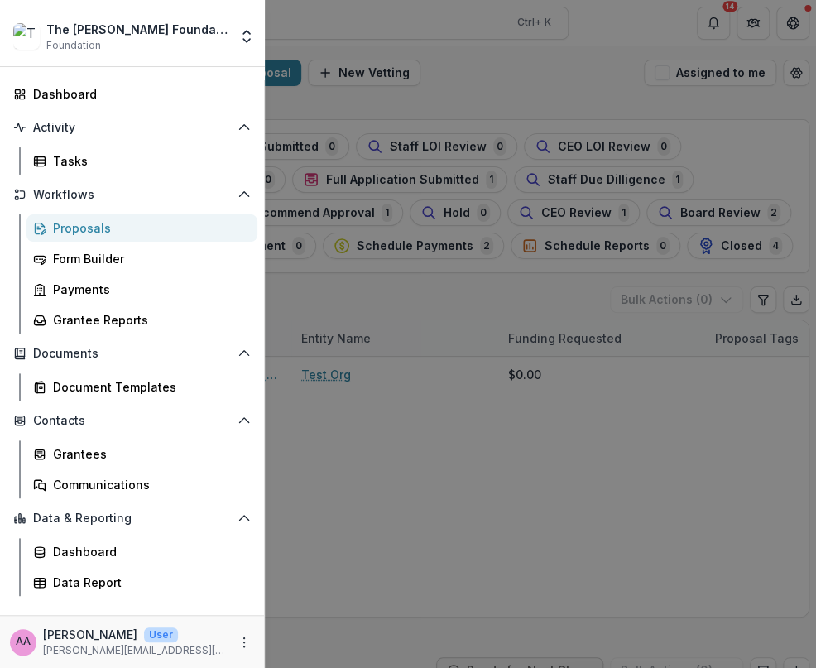
click at [440, 384] on div "The [PERSON_NAME] Foundation Workflow Sandbox Foundation Aggregate Analysis Fou…" at bounding box center [408, 334] width 816 height 668
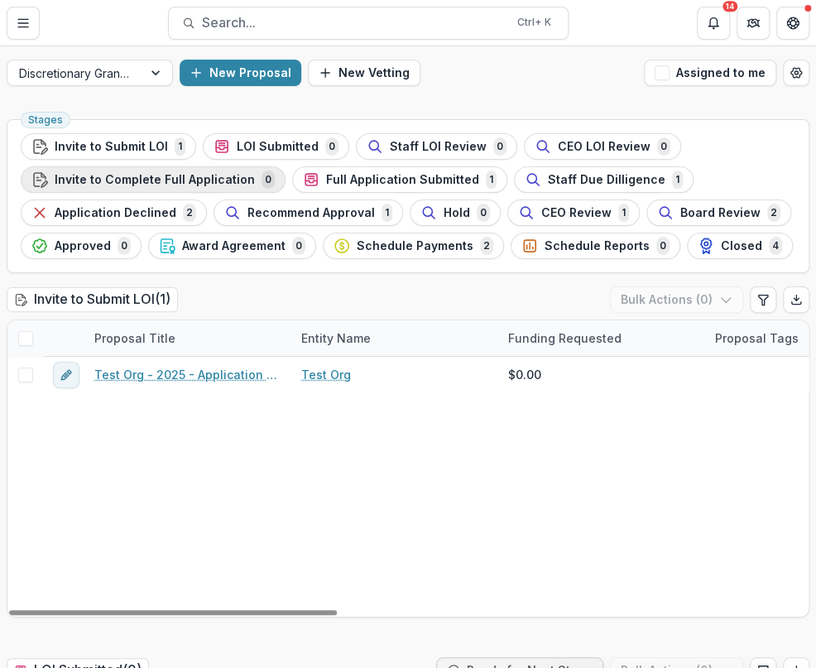
click at [140, 178] on span "Invite to Complete Full Application" at bounding box center [155, 180] width 200 height 14
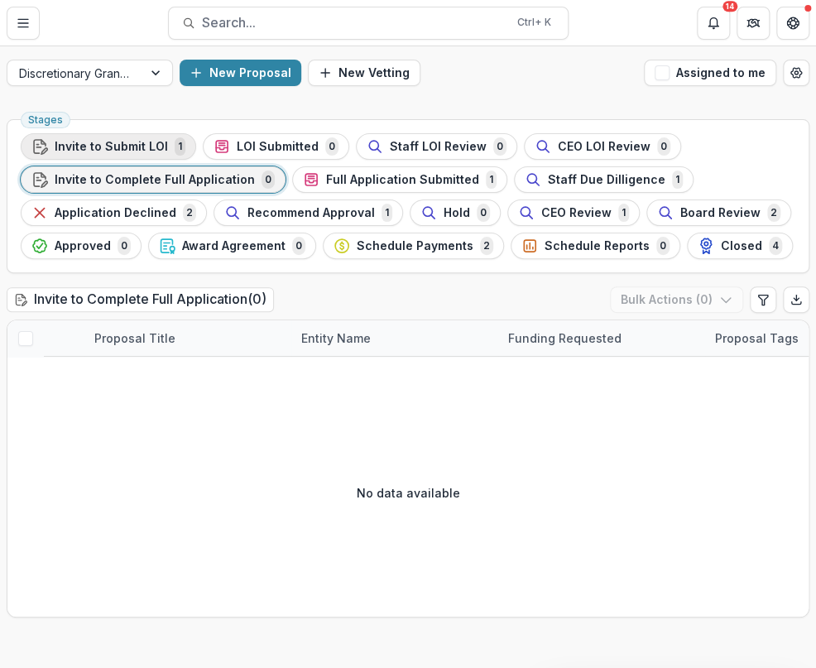
click at [175, 144] on span "1" at bounding box center [180, 146] width 11 height 18
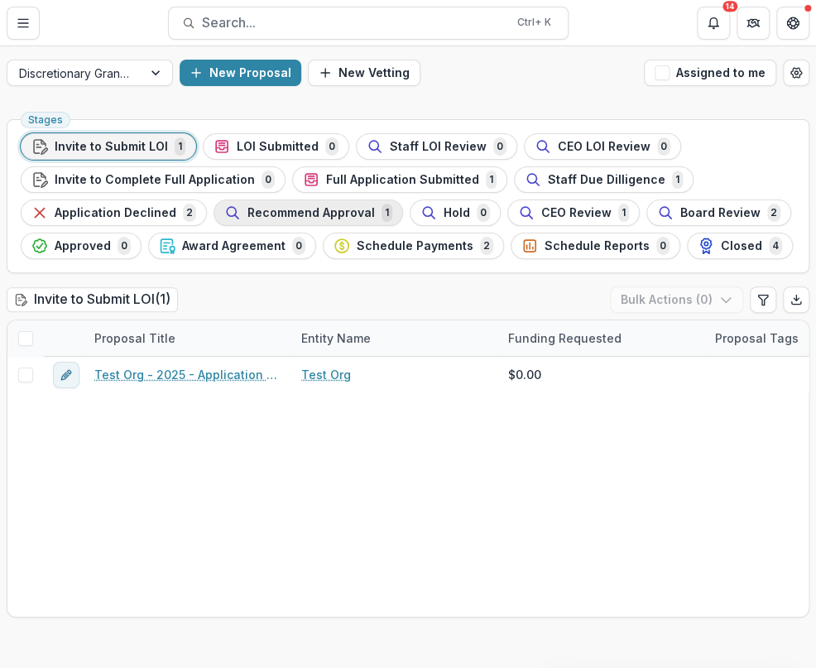
click at [376, 224] on button "Recommend Approval 1" at bounding box center [309, 213] width 190 height 26
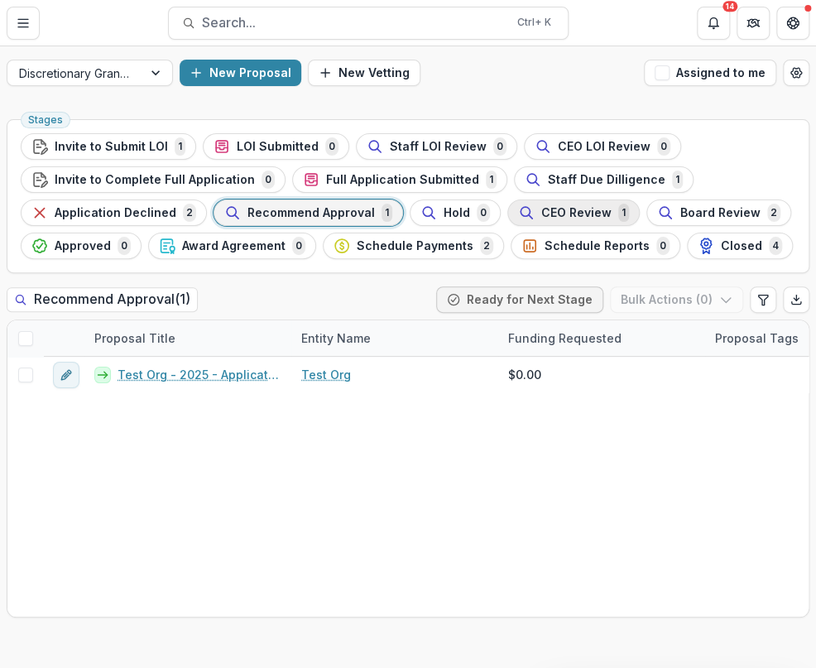
click at [541, 206] on span "CEO Review" at bounding box center [576, 213] width 70 height 14
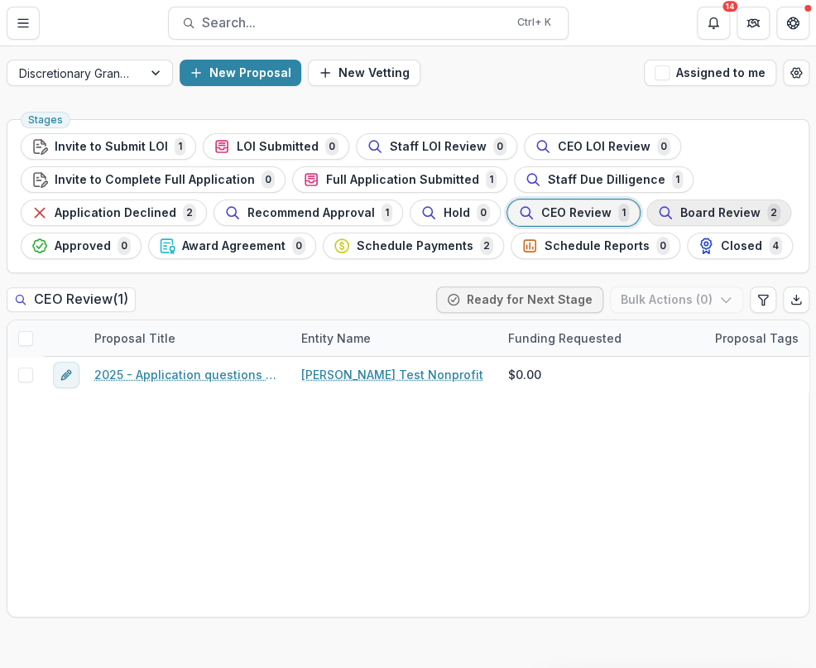
click at [681, 218] on span "Board Review" at bounding box center [721, 213] width 80 height 14
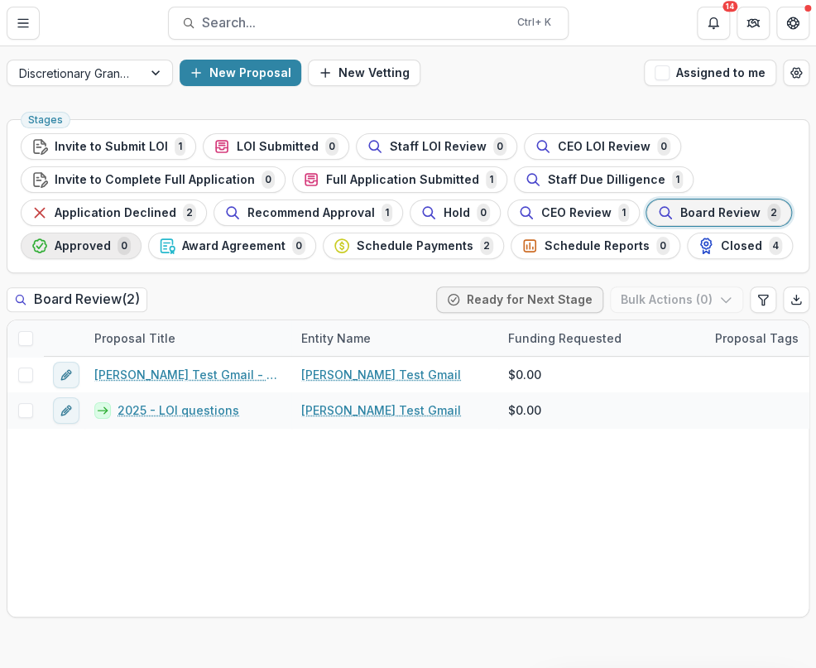
click at [87, 251] on span "Approved" at bounding box center [83, 246] width 56 height 14
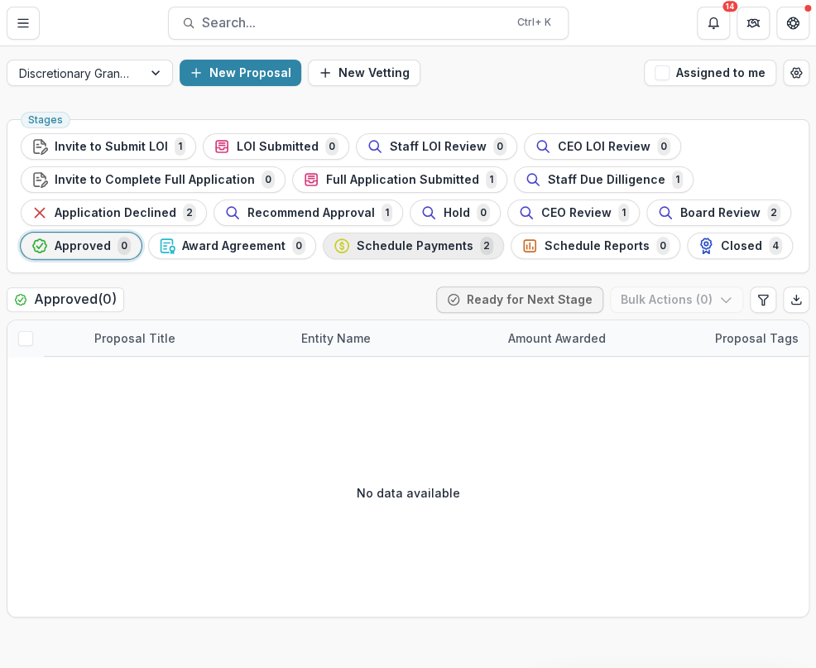
click at [404, 242] on span "Schedule Payments" at bounding box center [415, 246] width 117 height 14
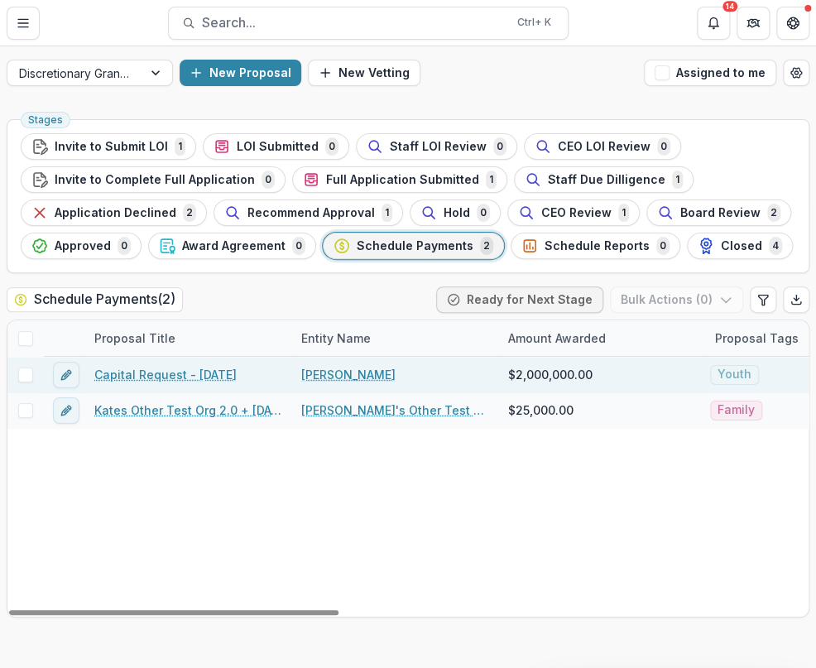
click at [127, 371] on link "Capital Request - [DATE]" at bounding box center [165, 374] width 142 height 17
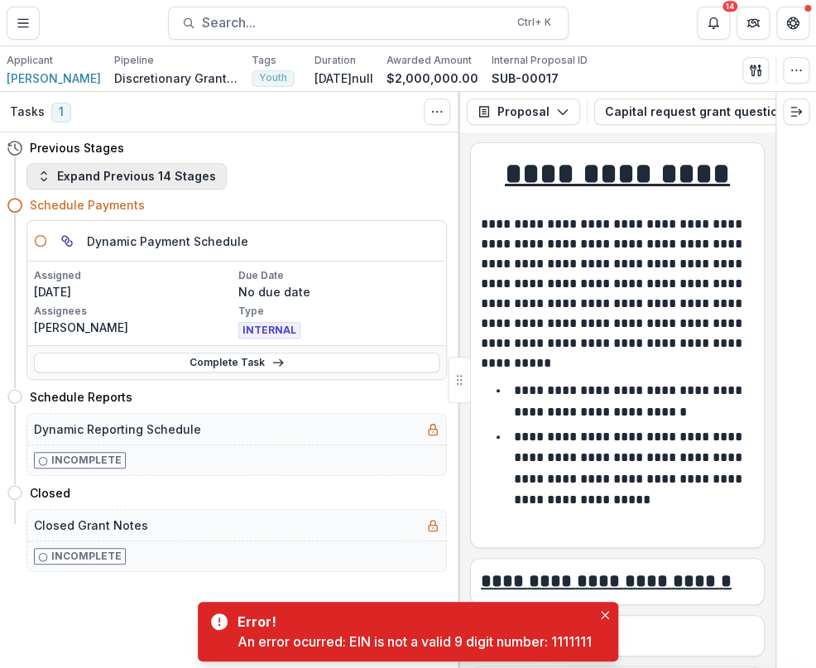
click at [102, 175] on button "Expand Previous 14 Stages" at bounding box center [126, 176] width 200 height 26
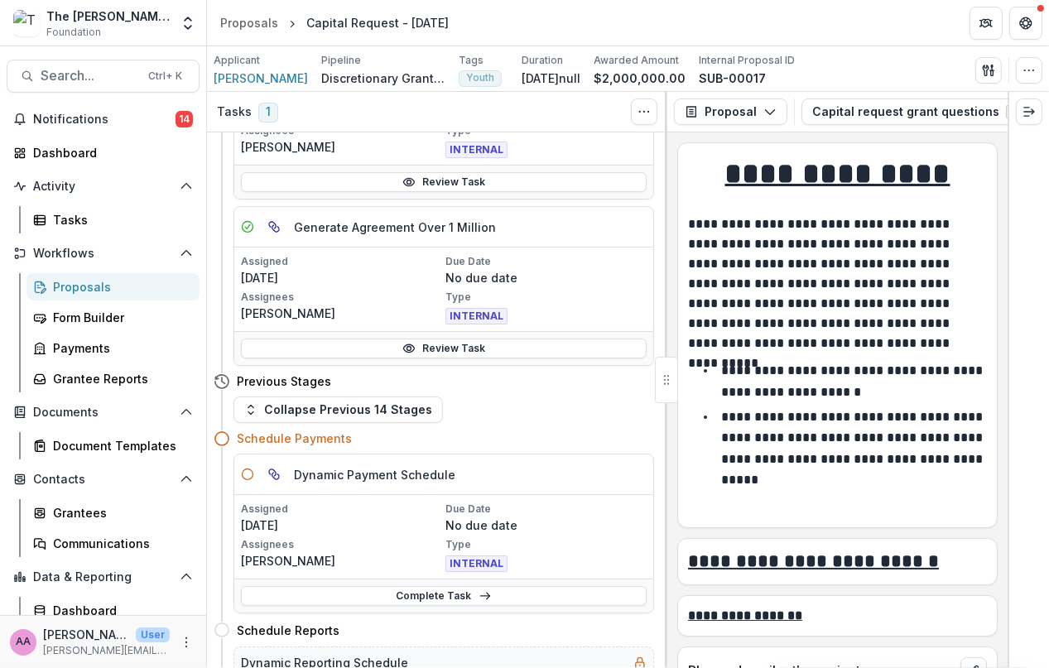
scroll to position [1283, 0]
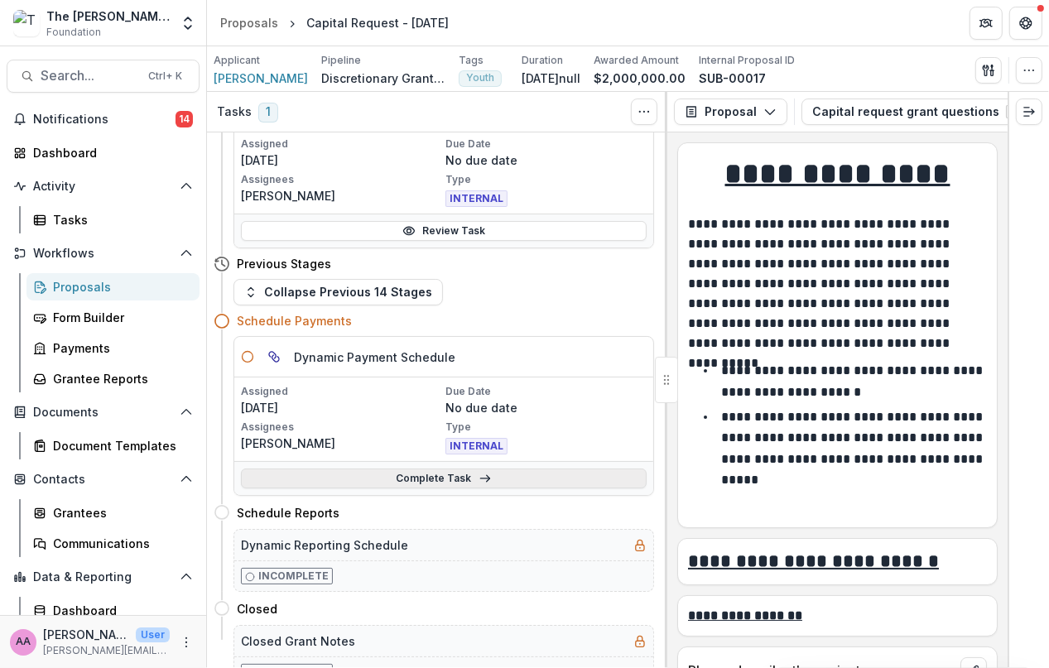
click at [427, 474] on link "Complete Task" at bounding box center [444, 479] width 406 height 20
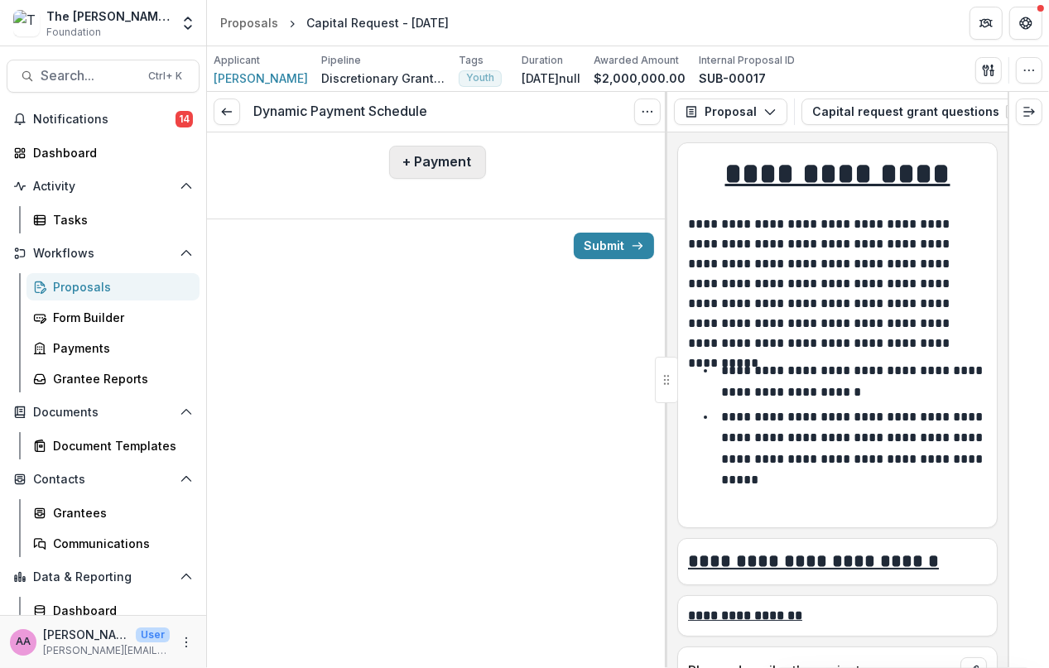
click at [440, 152] on button "+ Payment" at bounding box center [437, 162] width 97 height 33
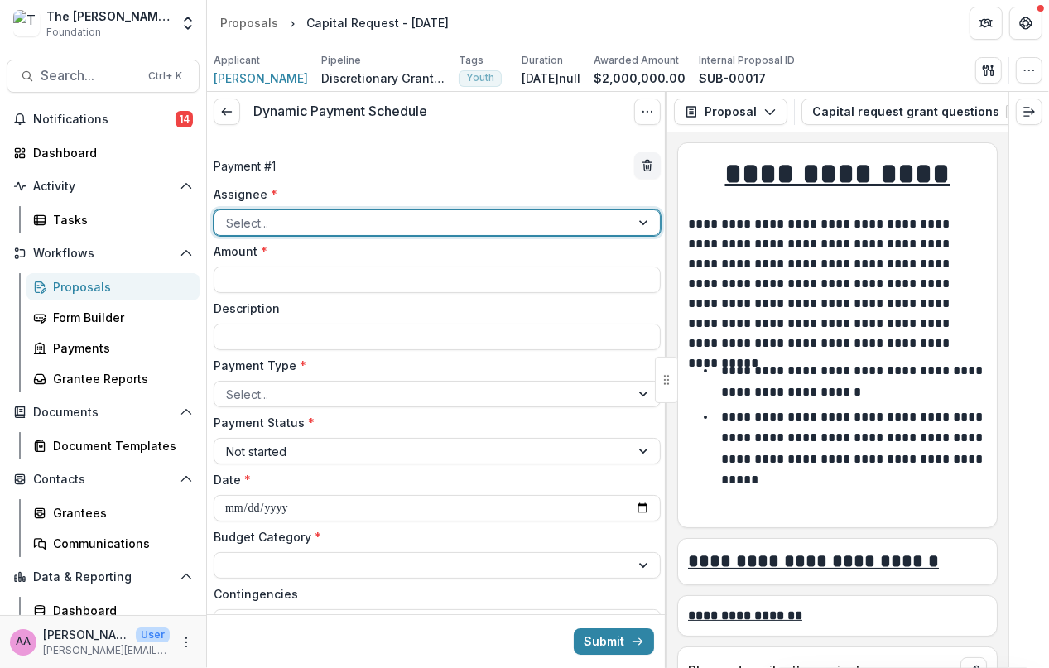
click at [344, 231] on div at bounding box center [422, 223] width 392 height 21
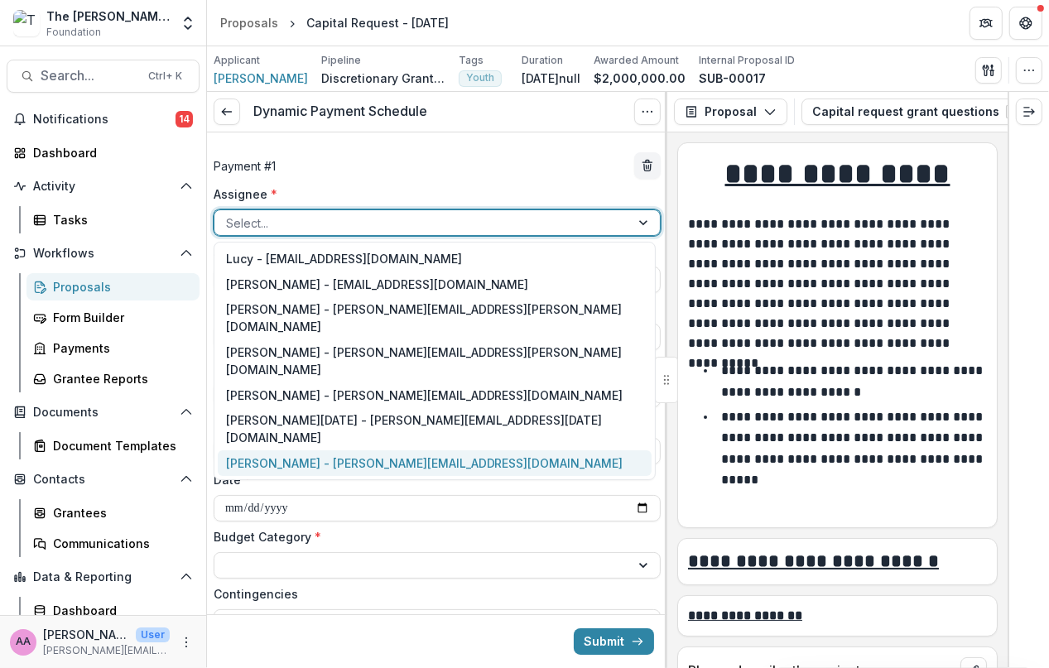
click at [306, 450] on div "[PERSON_NAME] - [PERSON_NAME][EMAIL_ADDRESS][DOMAIN_NAME]" at bounding box center [435, 463] width 434 height 26
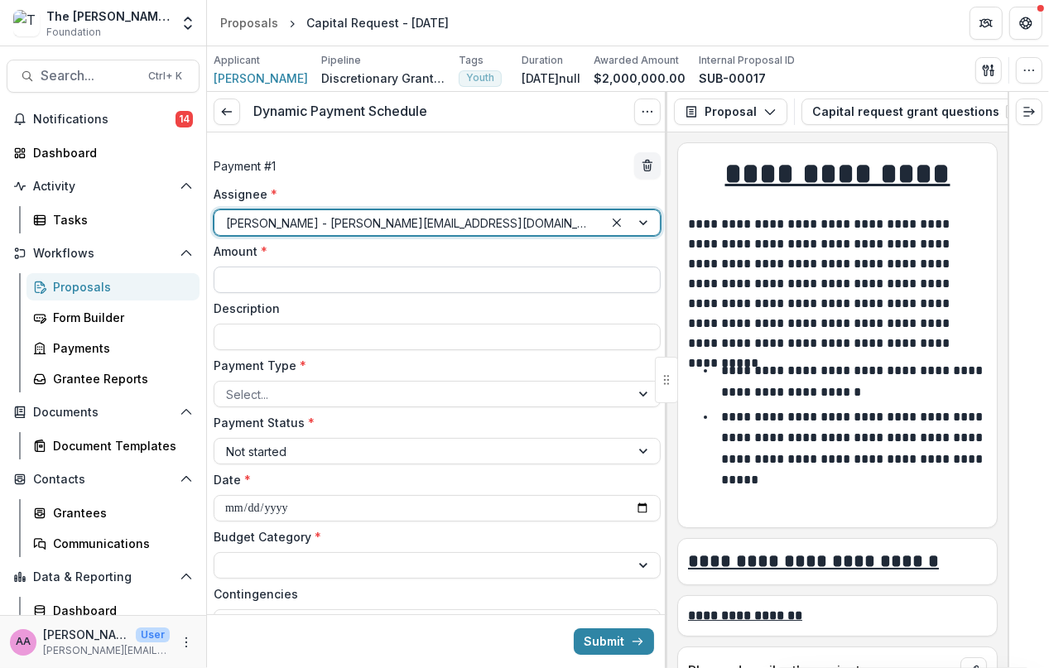
click at [310, 275] on input "Amount *" at bounding box center [437, 280] width 447 height 26
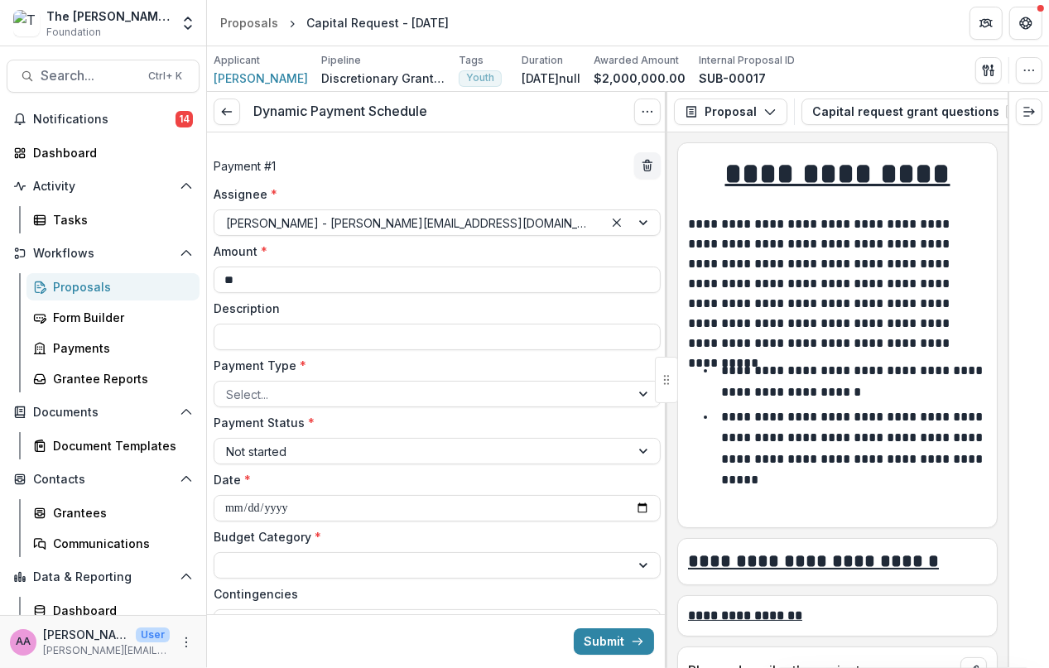
click at [319, 256] on label "Amount *" at bounding box center [432, 251] width 437 height 17
click at [319, 267] on input "**" at bounding box center [437, 280] width 447 height 26
type input "**********"
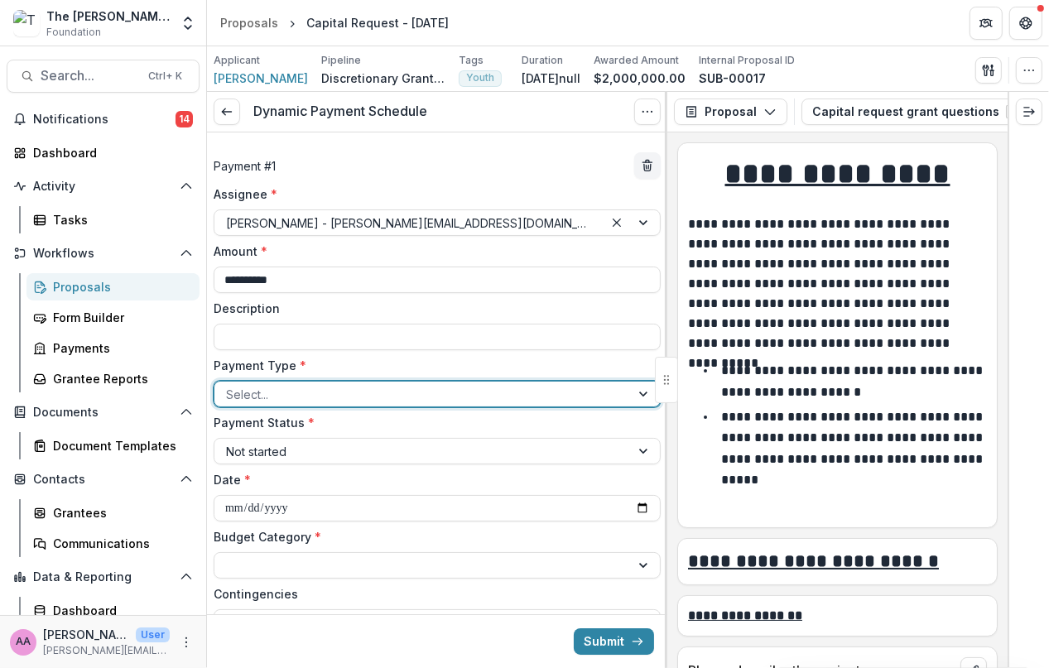
click at [405, 391] on div at bounding box center [422, 394] width 392 height 21
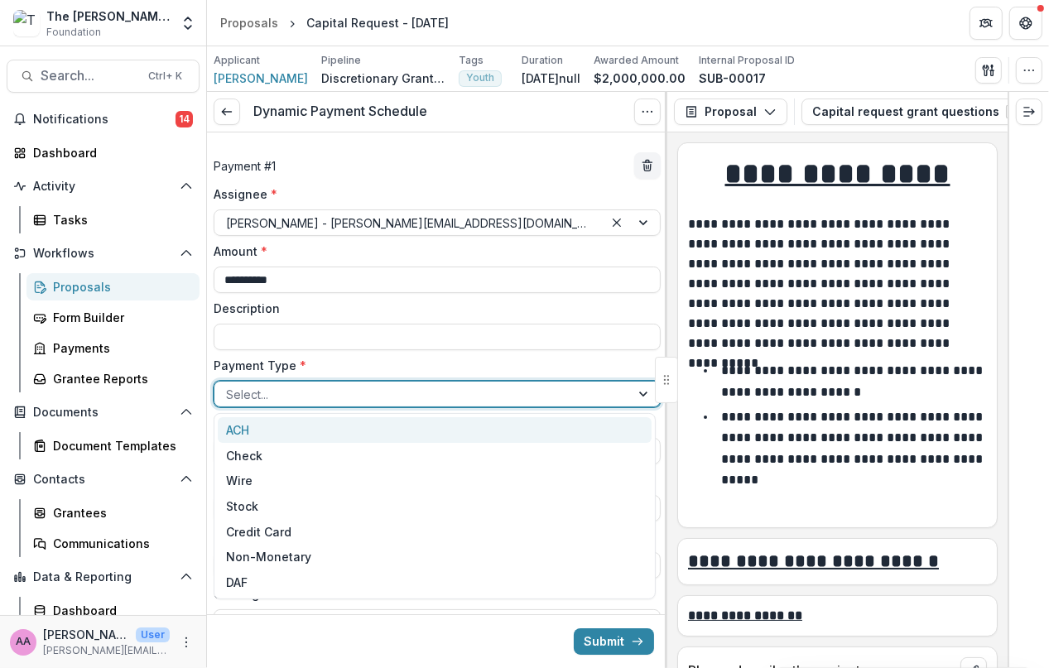
click at [360, 427] on div "ACH" at bounding box center [435, 430] width 434 height 26
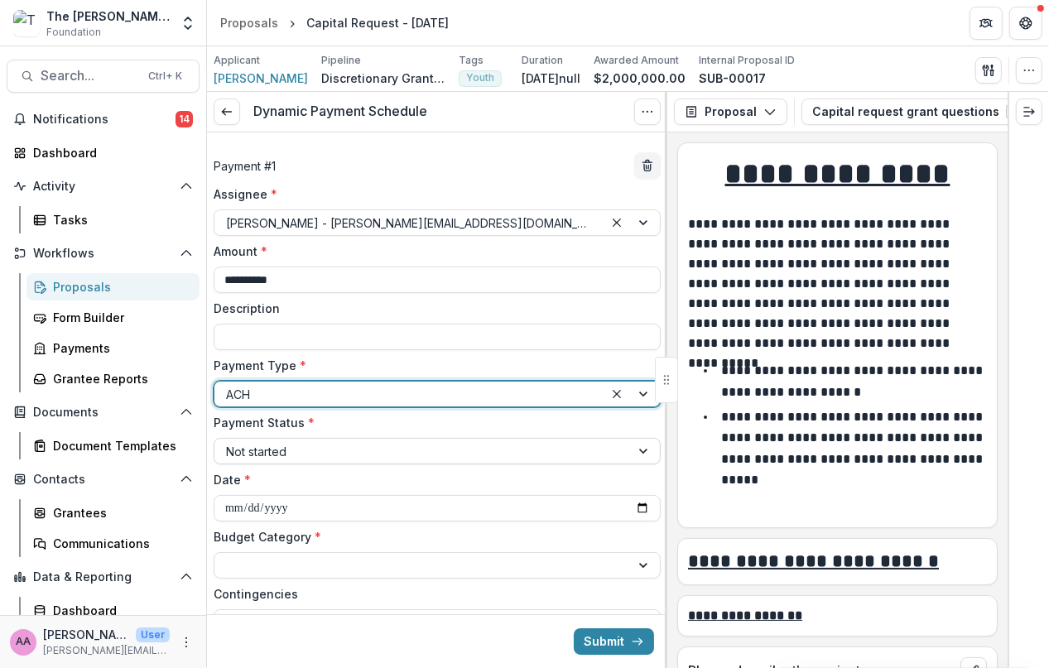
click at [341, 453] on div at bounding box center [422, 451] width 392 height 21
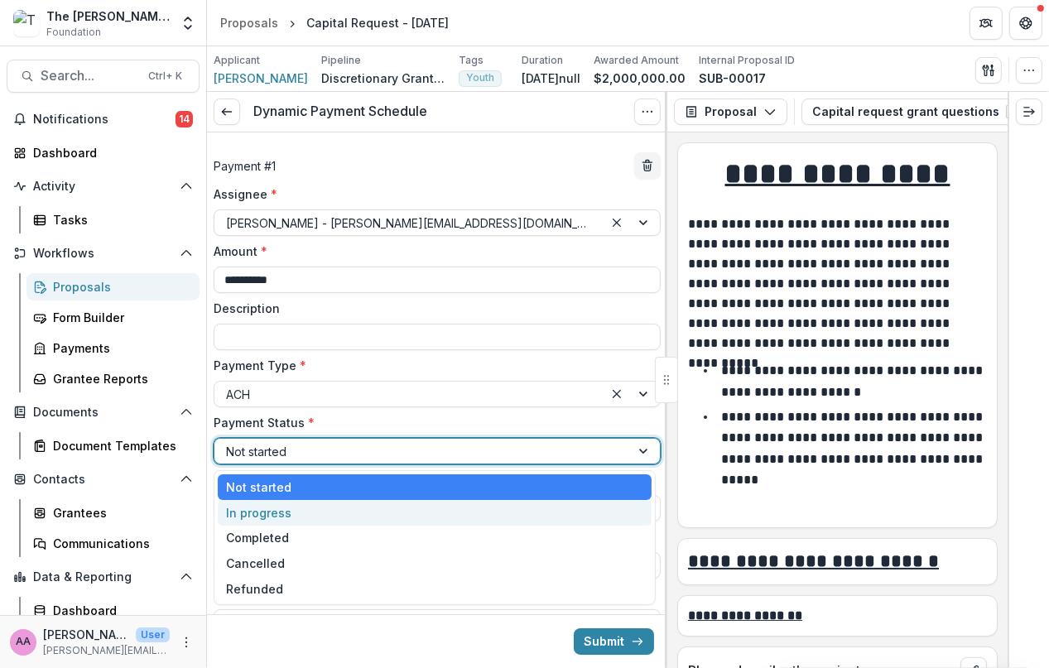
click at [316, 519] on div "In progress" at bounding box center [435, 513] width 434 height 26
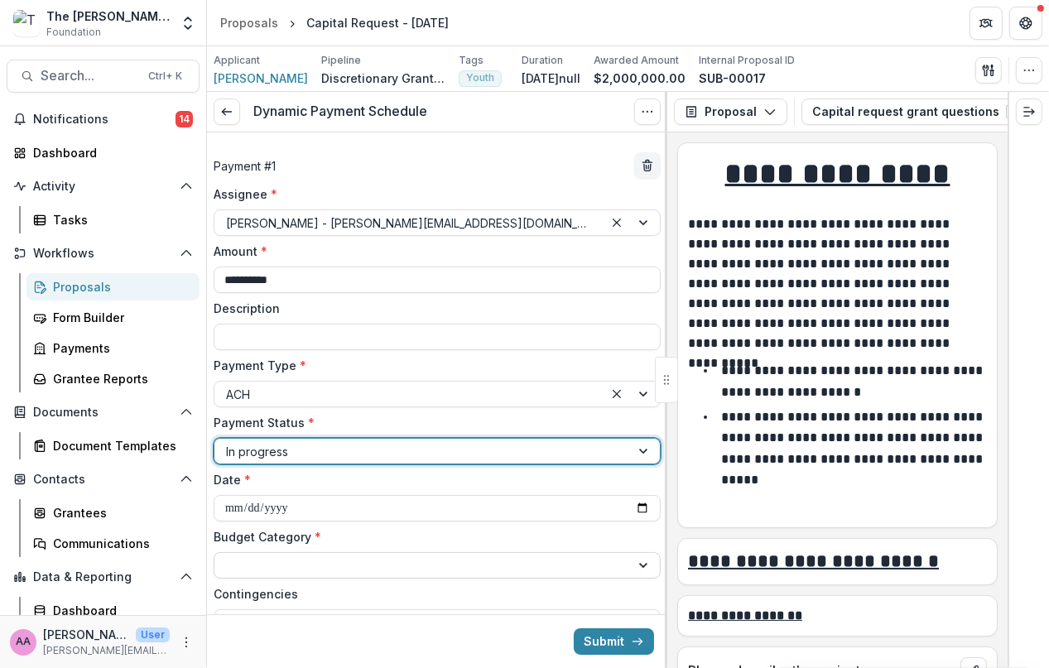
click at [298, 556] on div at bounding box center [422, 566] width 392 height 21
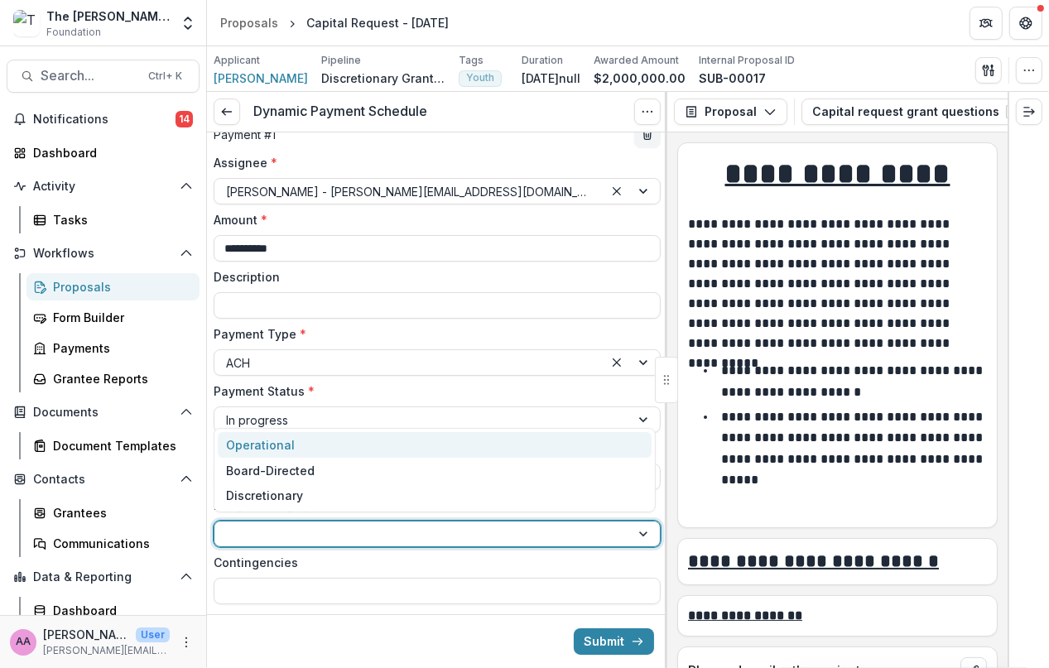
scroll to position [33, 0]
click at [308, 440] on div "Operational" at bounding box center [435, 445] width 434 height 26
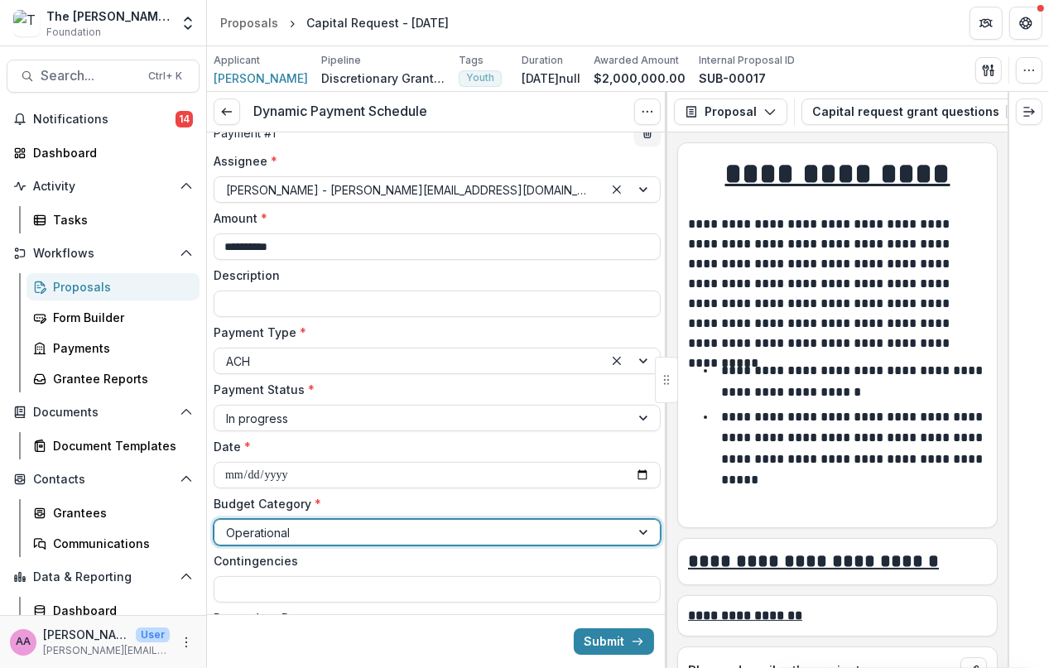
scroll to position [163, 0]
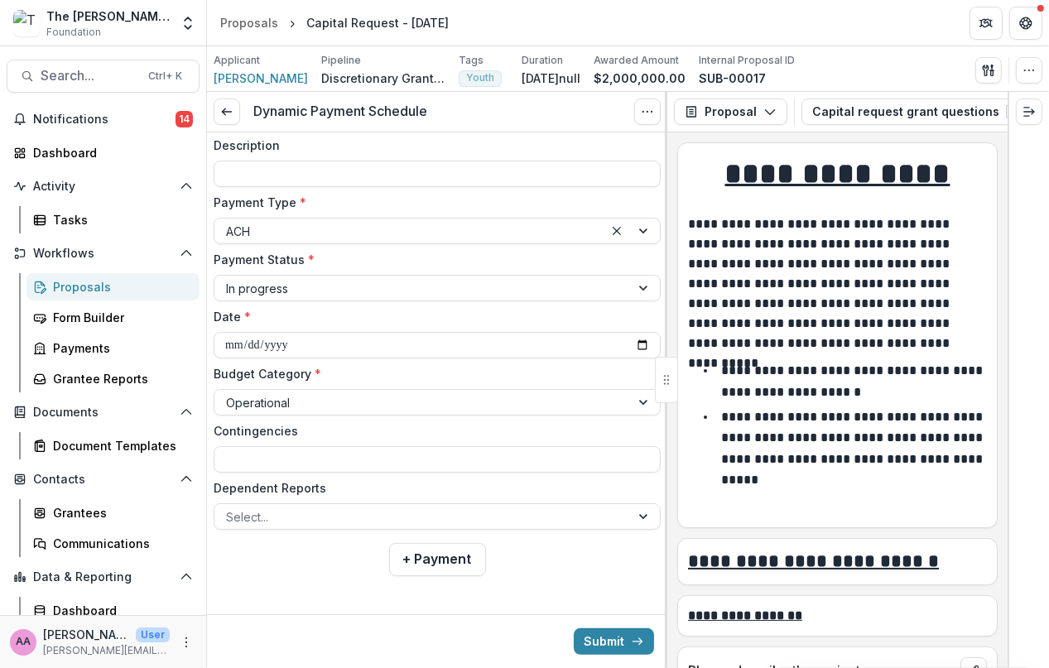
click at [590, 622] on div "Submit" at bounding box center [437, 641] width 460 height 54
click at [586, 647] on button "Submit" at bounding box center [614, 641] width 80 height 26
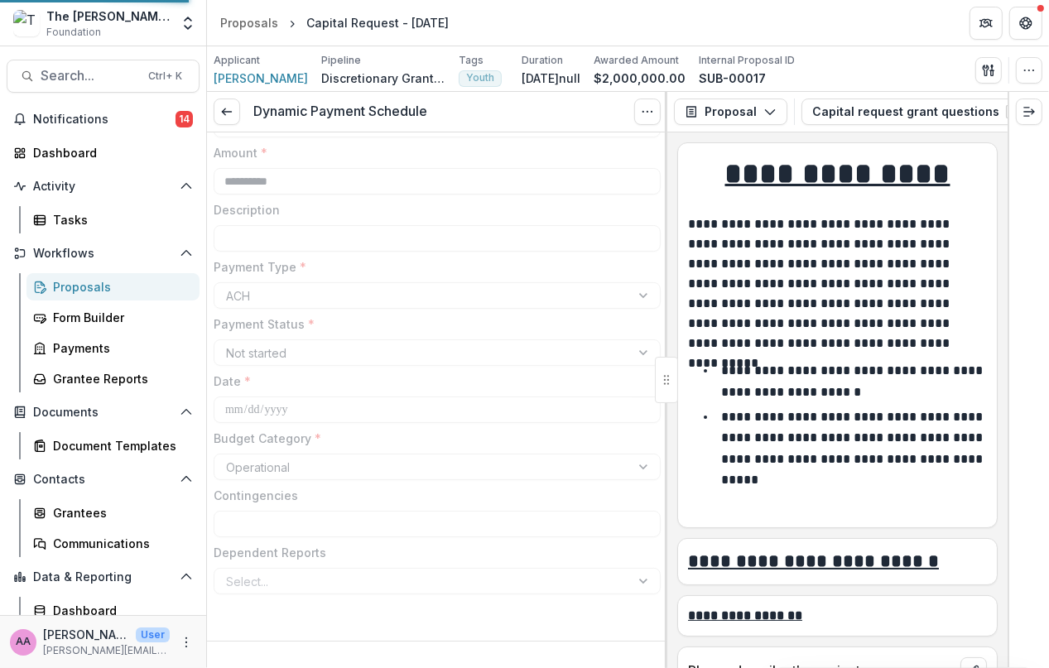
scroll to position [89, 0]
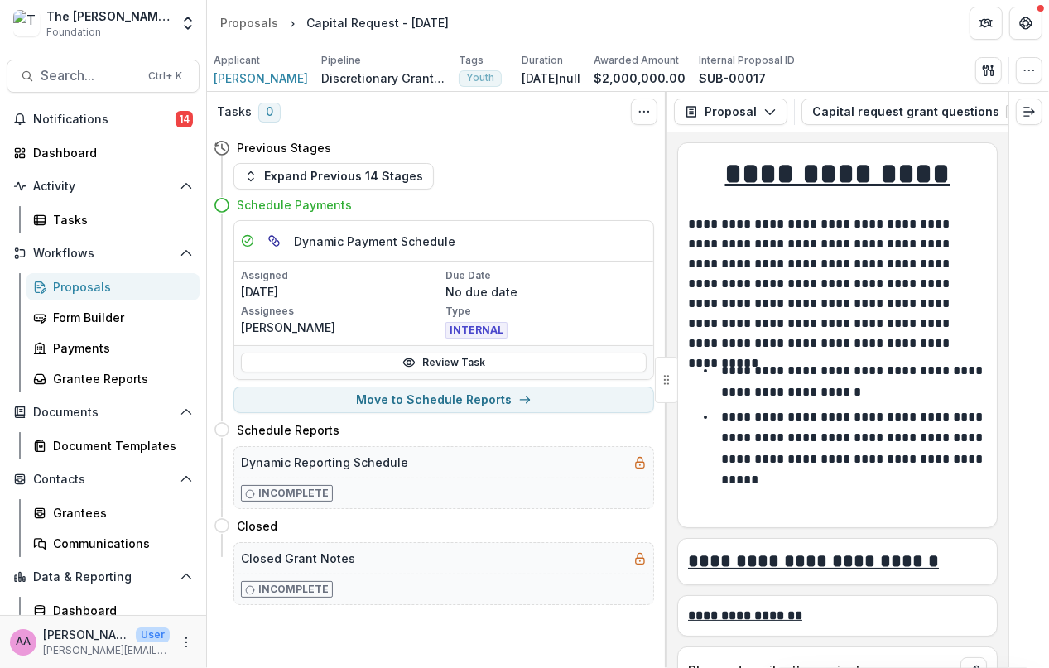
click at [265, 162] on div "Previous Stages" at bounding box center [434, 147] width 440 height 31
click at [257, 175] on icon "button" at bounding box center [250, 176] width 13 height 13
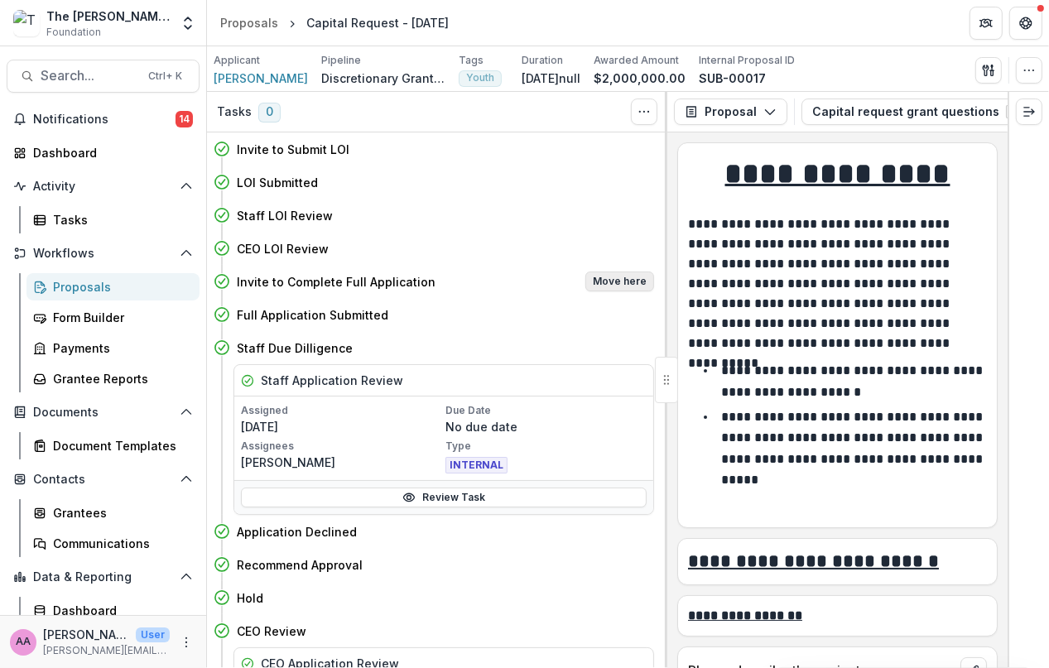
click at [628, 273] on button "Move here" at bounding box center [619, 282] width 69 height 20
select select "**********"
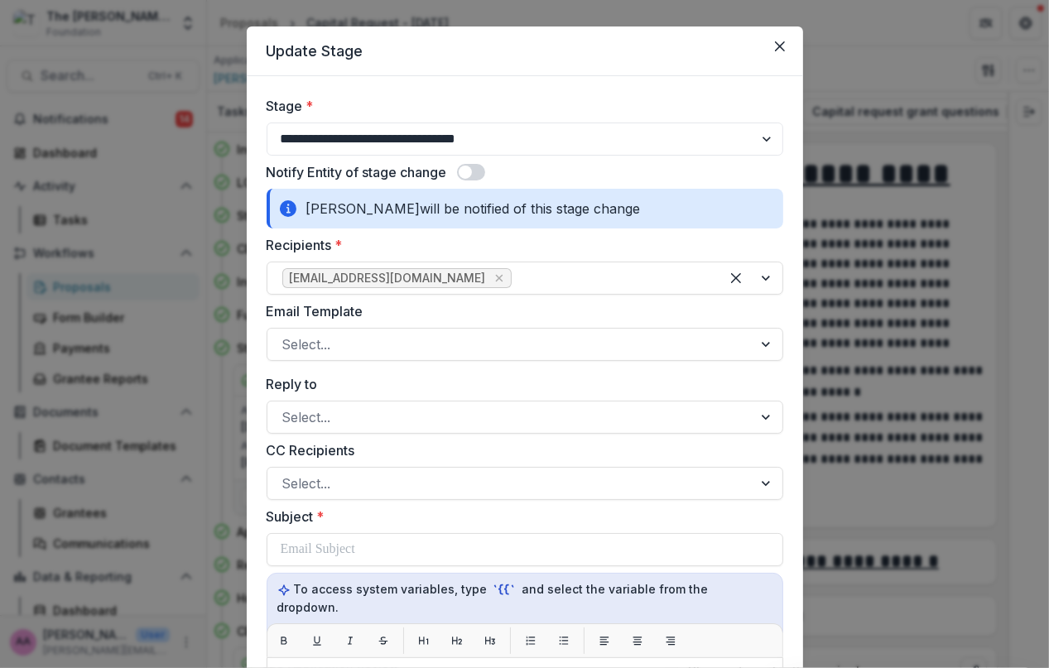
scroll to position [30, 0]
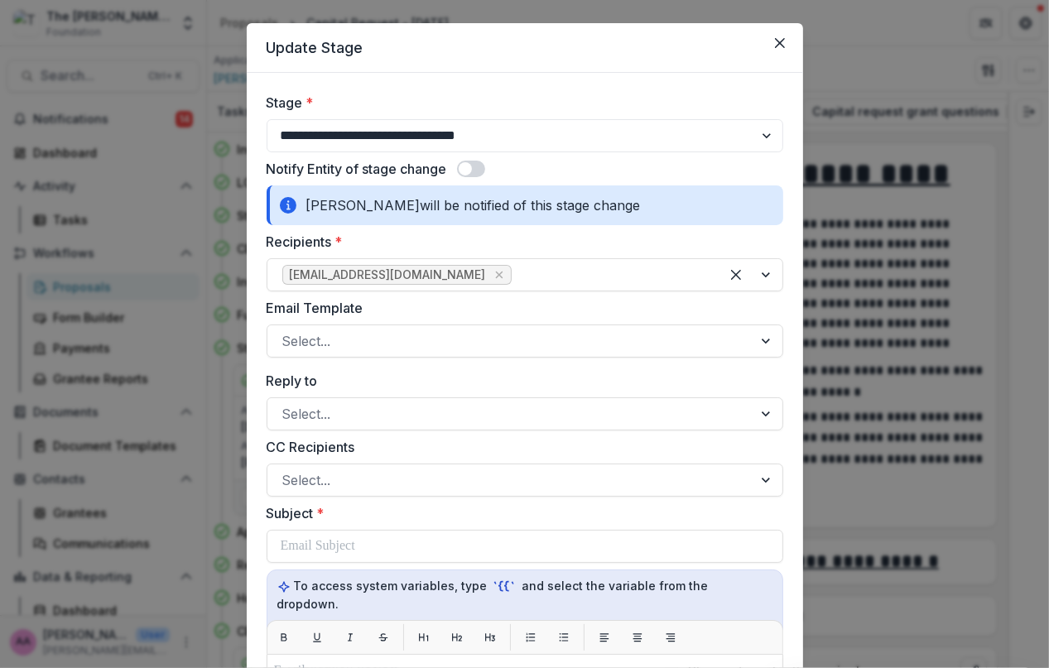
click at [464, 171] on span at bounding box center [465, 168] width 13 height 13
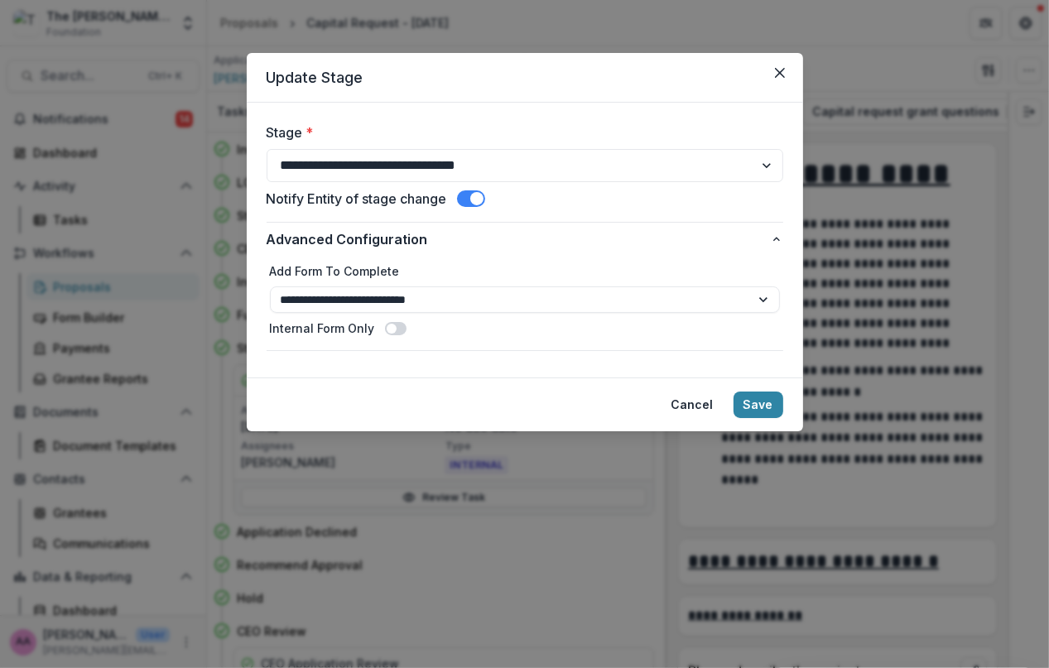
scroll to position [0, 0]
click at [473, 200] on span at bounding box center [471, 198] width 28 height 17
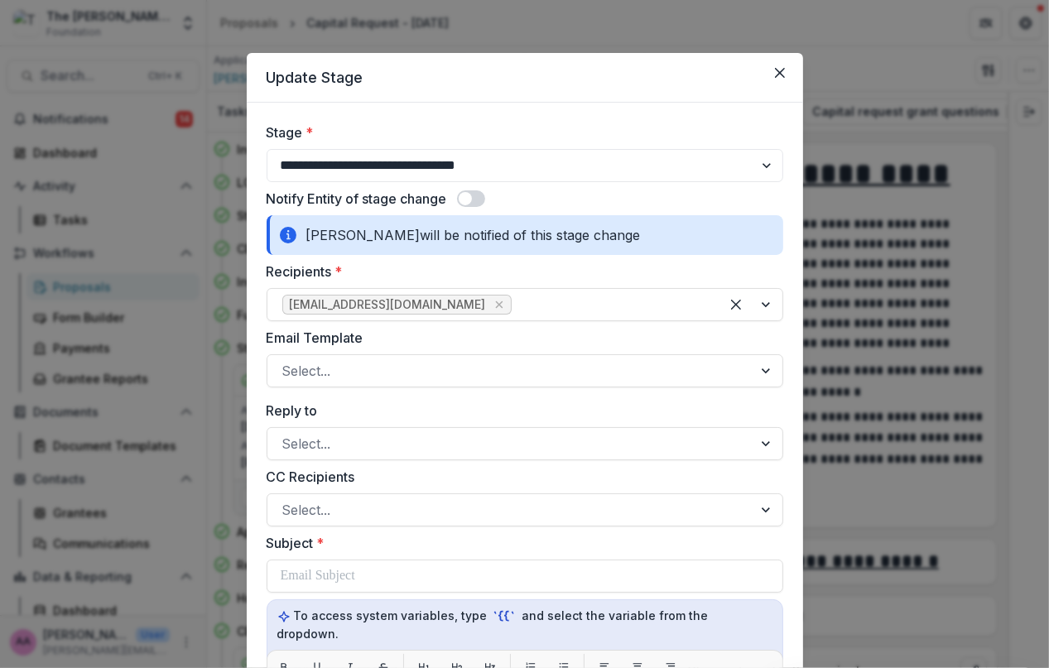
click at [473, 200] on span at bounding box center [471, 198] width 28 height 17
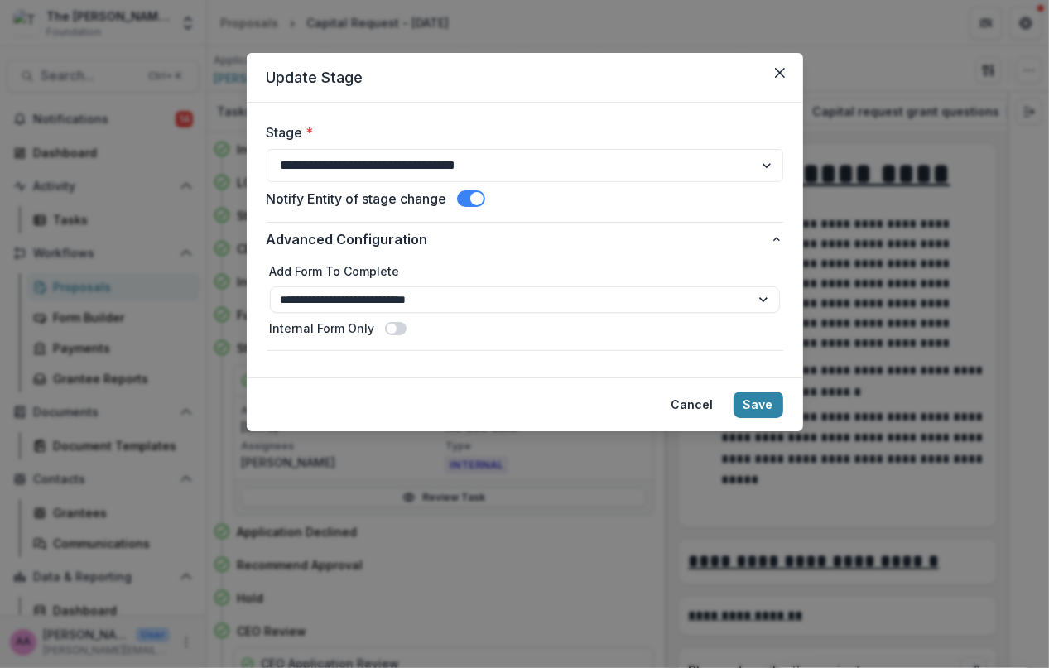
click at [470, 198] on span at bounding box center [471, 198] width 28 height 17
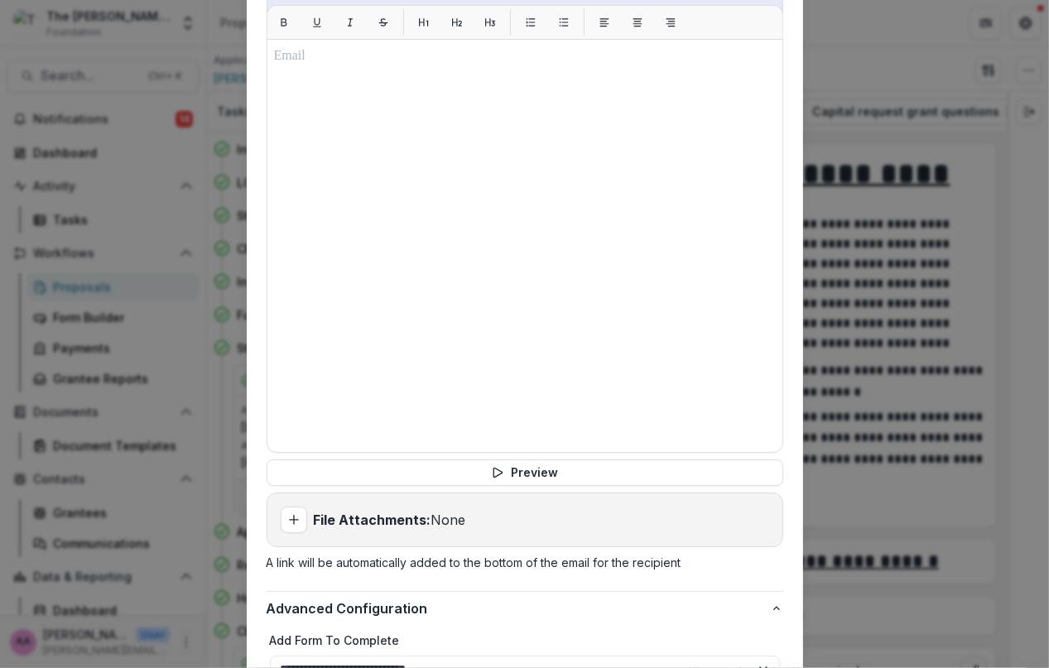
scroll to position [811, 0]
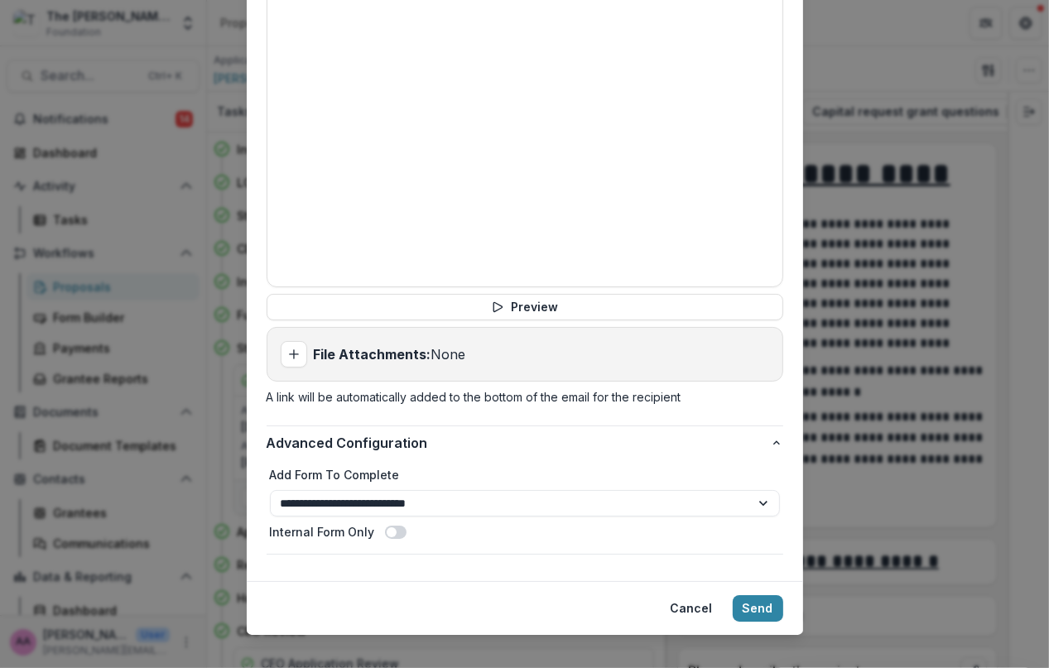
click at [230, 295] on div "**********" at bounding box center [524, 334] width 1049 height 668
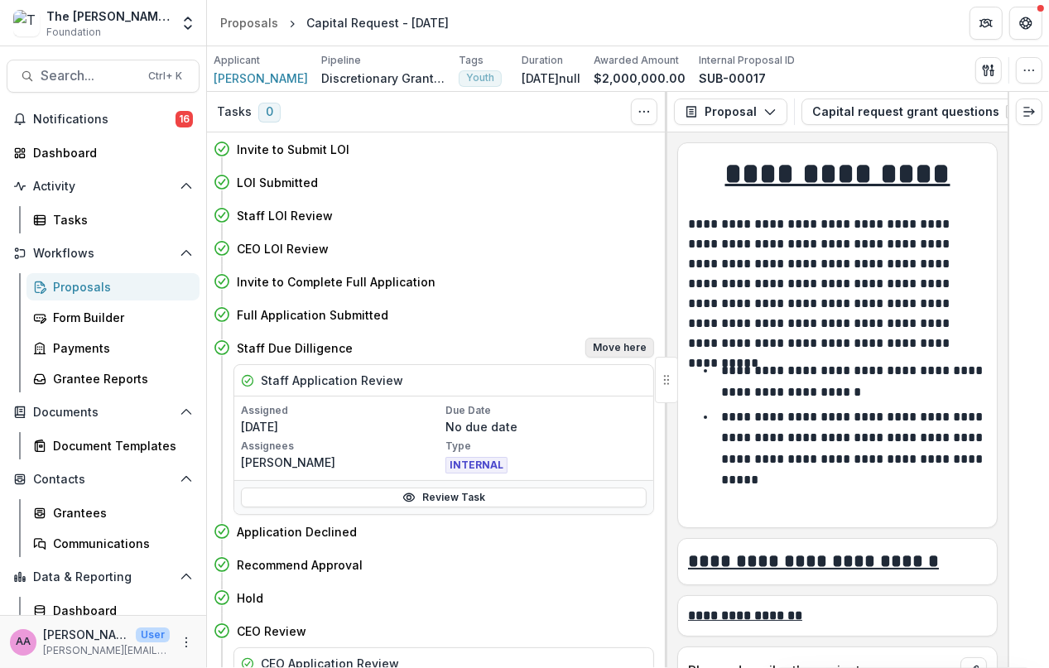
click at [612, 343] on button "Move here" at bounding box center [619, 348] width 69 height 20
select select "**********"
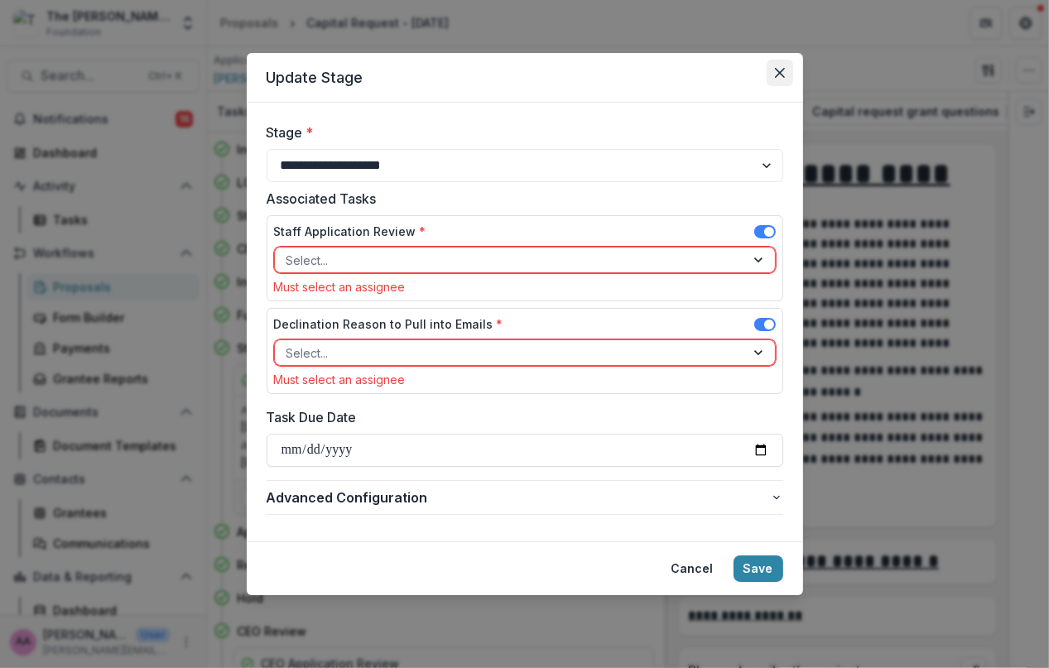
click at [770, 85] on button "Close" at bounding box center [780, 73] width 26 height 26
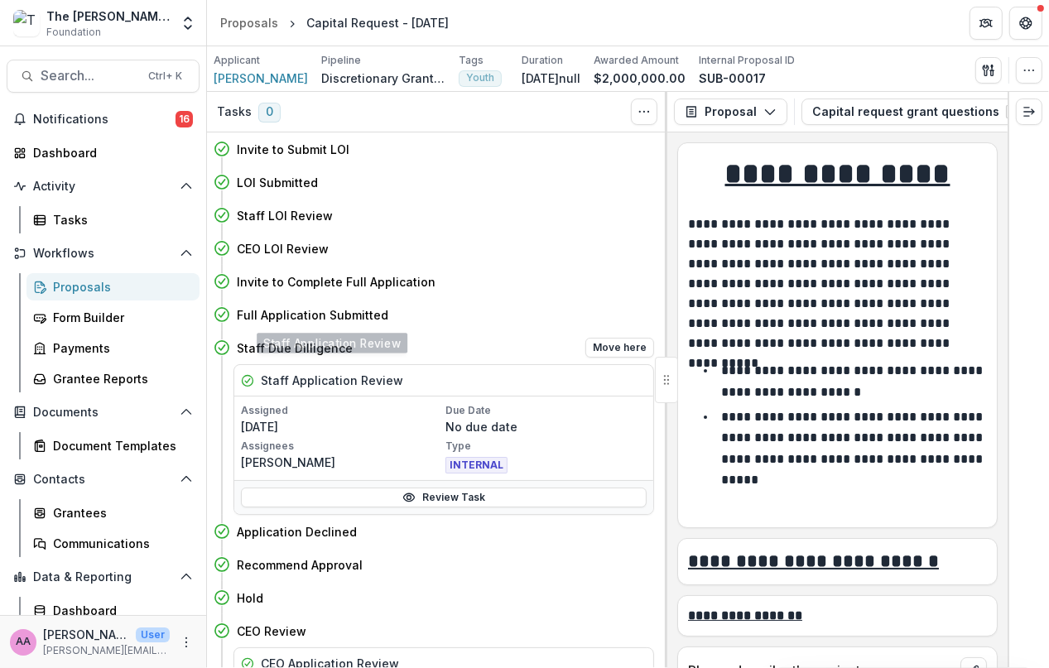
scroll to position [66, 0]
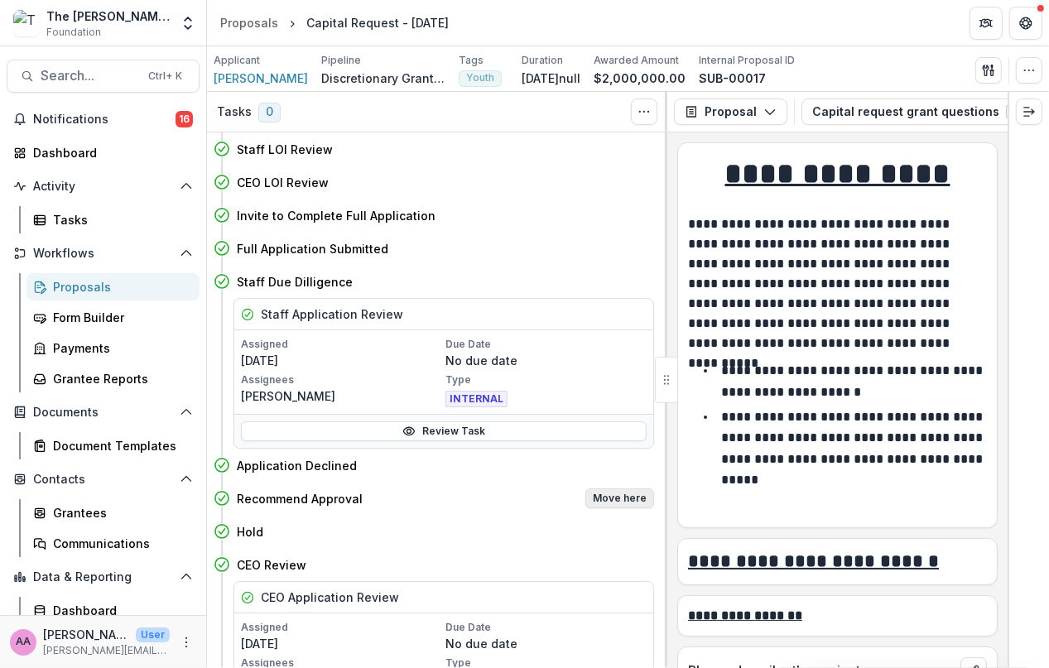
click at [620, 504] on button "Move here" at bounding box center [619, 498] width 69 height 20
select select "**********"
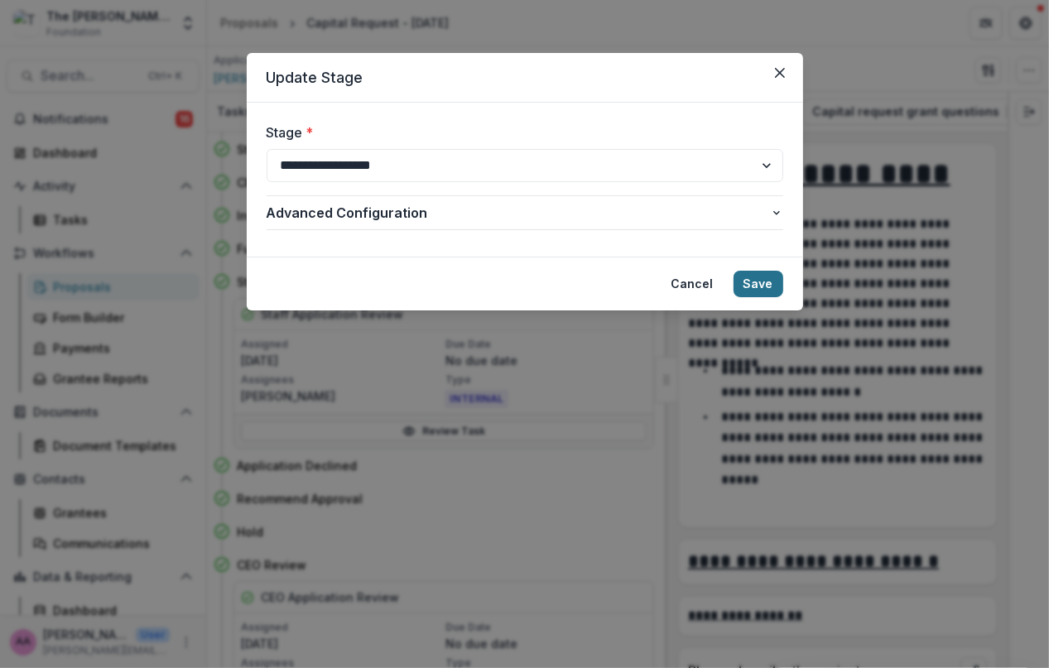
click at [767, 279] on button "Save" at bounding box center [759, 284] width 50 height 26
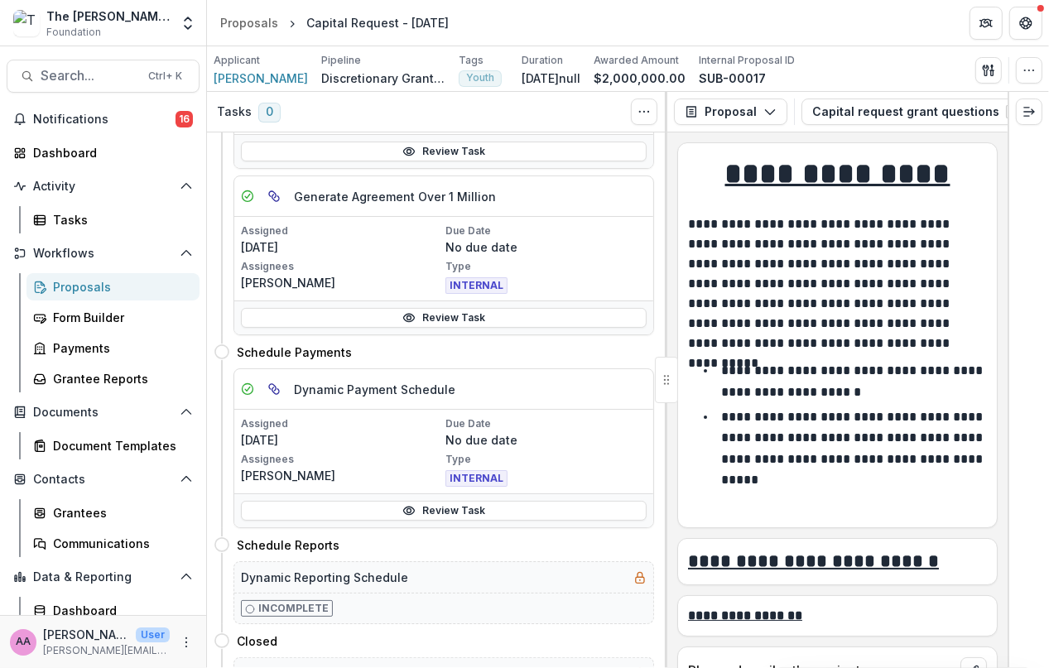
scroll to position [1394, 0]
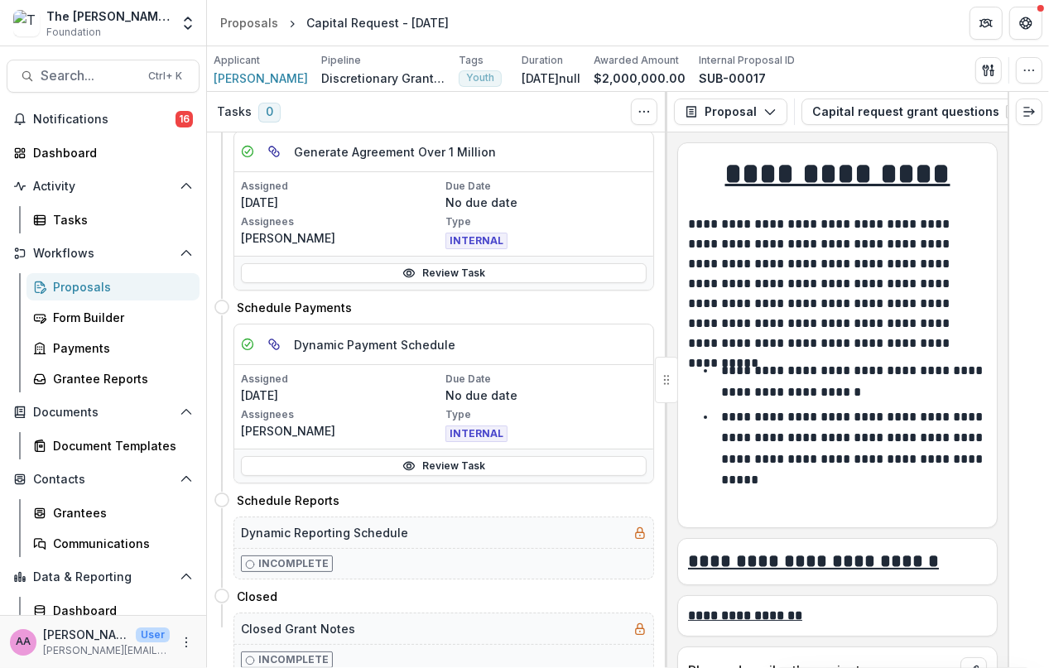
click at [107, 35] on div "The [PERSON_NAME] Foundation Workflow Sandbox Foundation" at bounding box center [107, 23] width 123 height 32
click at [188, 29] on icon "Open entity switcher" at bounding box center [188, 23] width 17 height 17
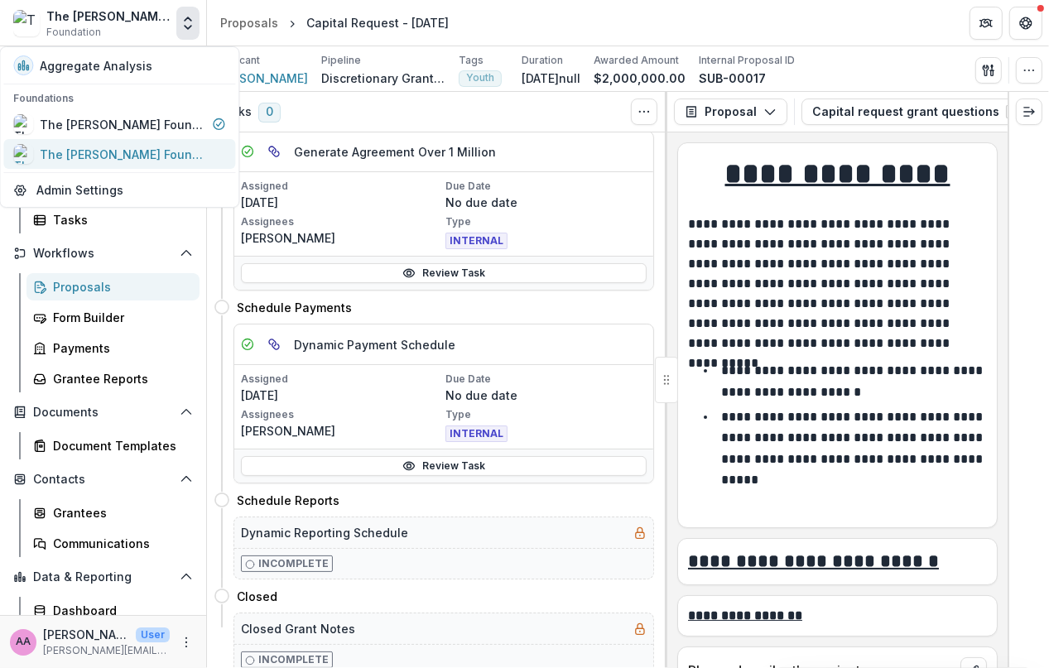
click at [104, 155] on div "The [PERSON_NAME] Foundation Data Sandbox" at bounding box center [123, 154] width 166 height 17
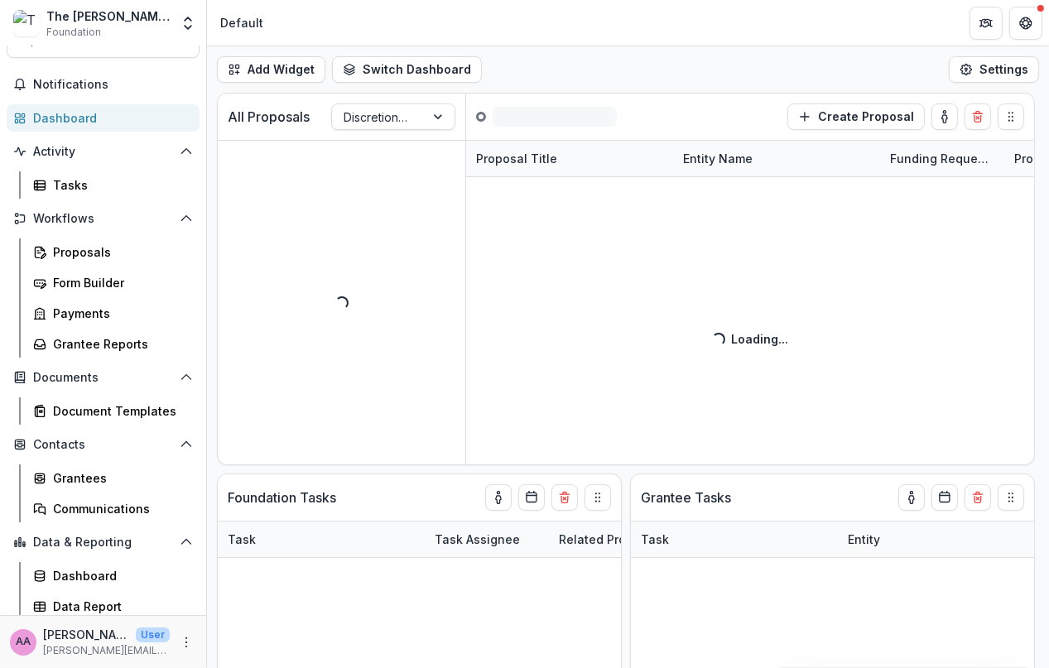
scroll to position [39, 0]
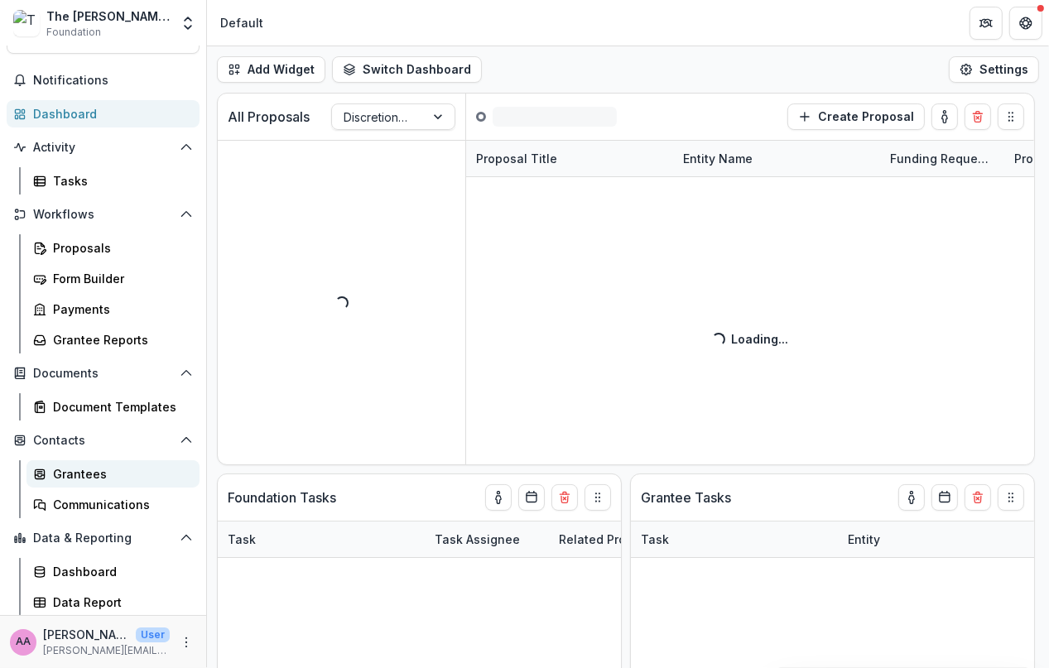
click at [71, 477] on div "Grantees" at bounding box center [119, 473] width 133 height 17
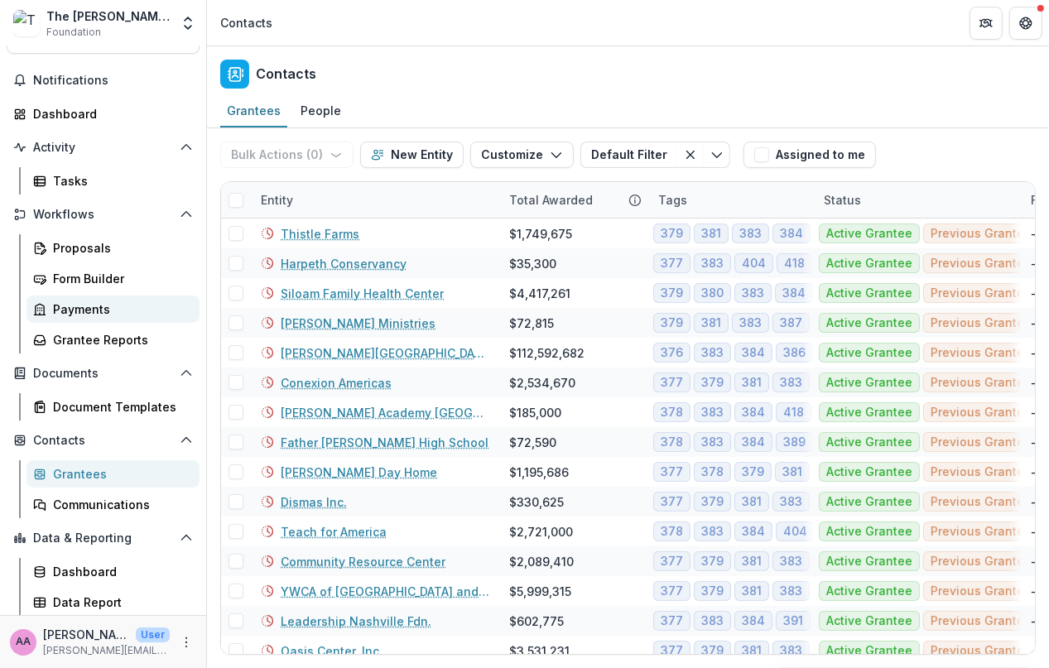
click at [96, 304] on div "Payments" at bounding box center [119, 309] width 133 height 17
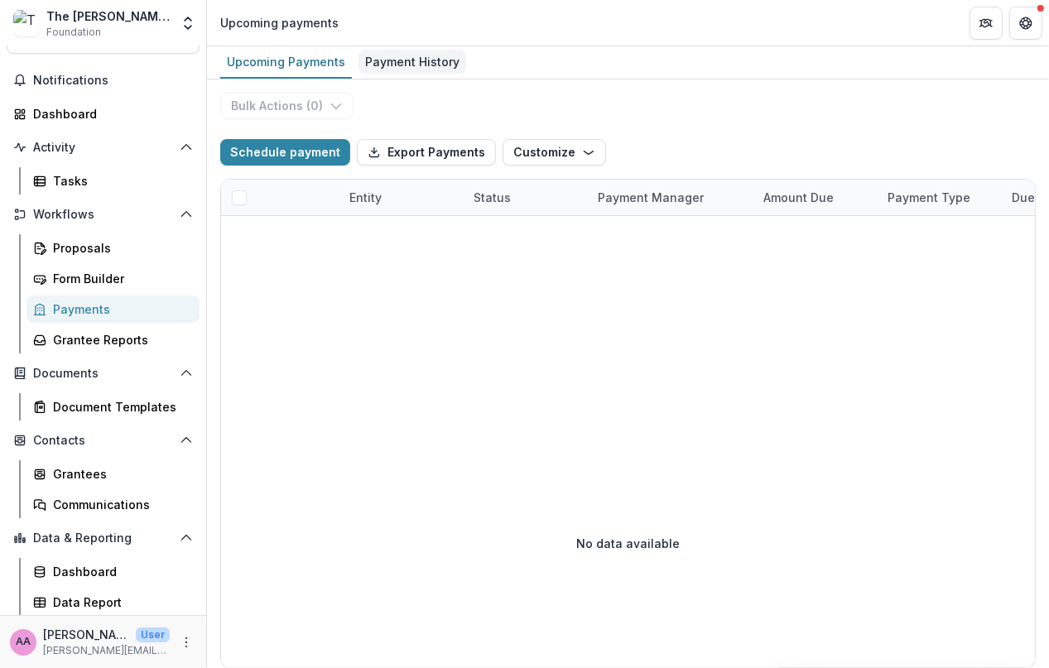
click at [417, 60] on div "Payment History" at bounding box center [412, 62] width 108 height 24
